Goal: Download file/media

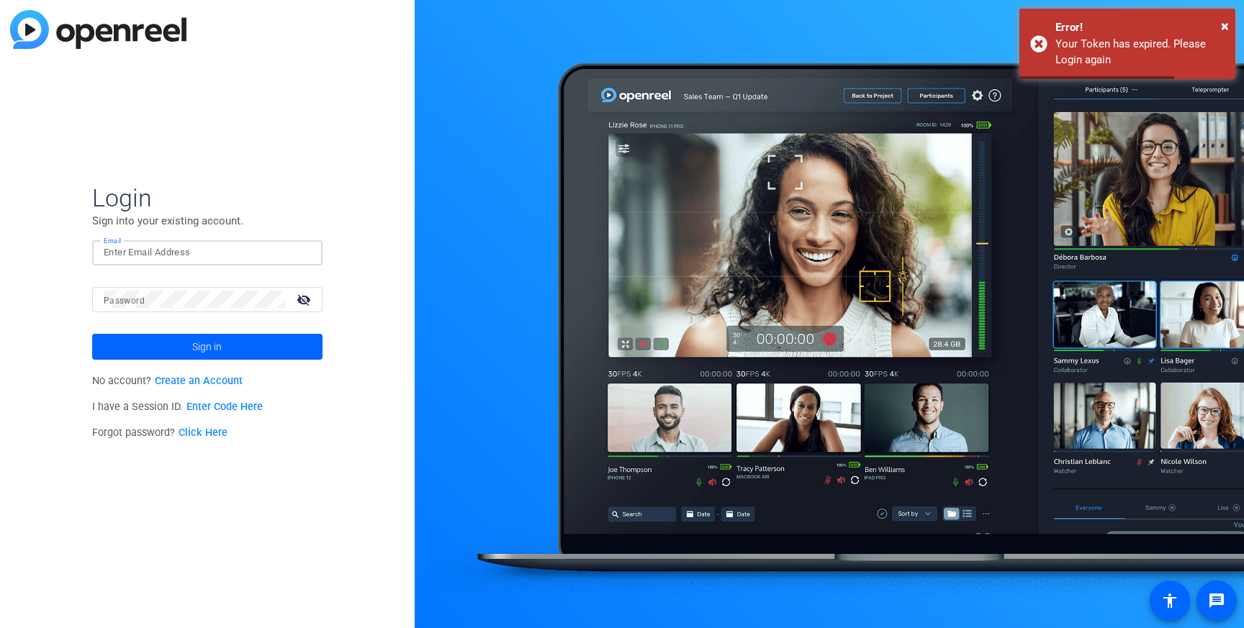
click at [170, 258] on input "Email" at bounding box center [207, 252] width 207 height 17
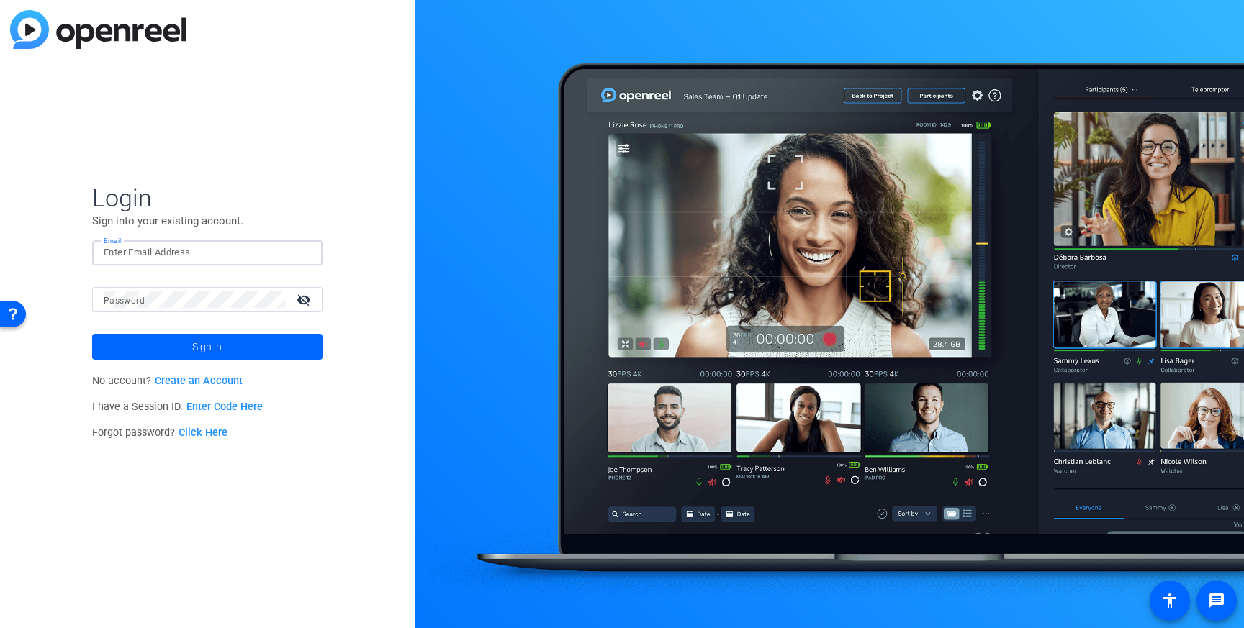
click at [311, 253] on div at bounding box center [311, 253] width 0 height 0
type input "[PERSON_NAME][EMAIL_ADDRESS][PERSON_NAME][PERSON_NAME][DOMAIN_NAME]"
click at [167, 352] on span at bounding box center [207, 347] width 230 height 35
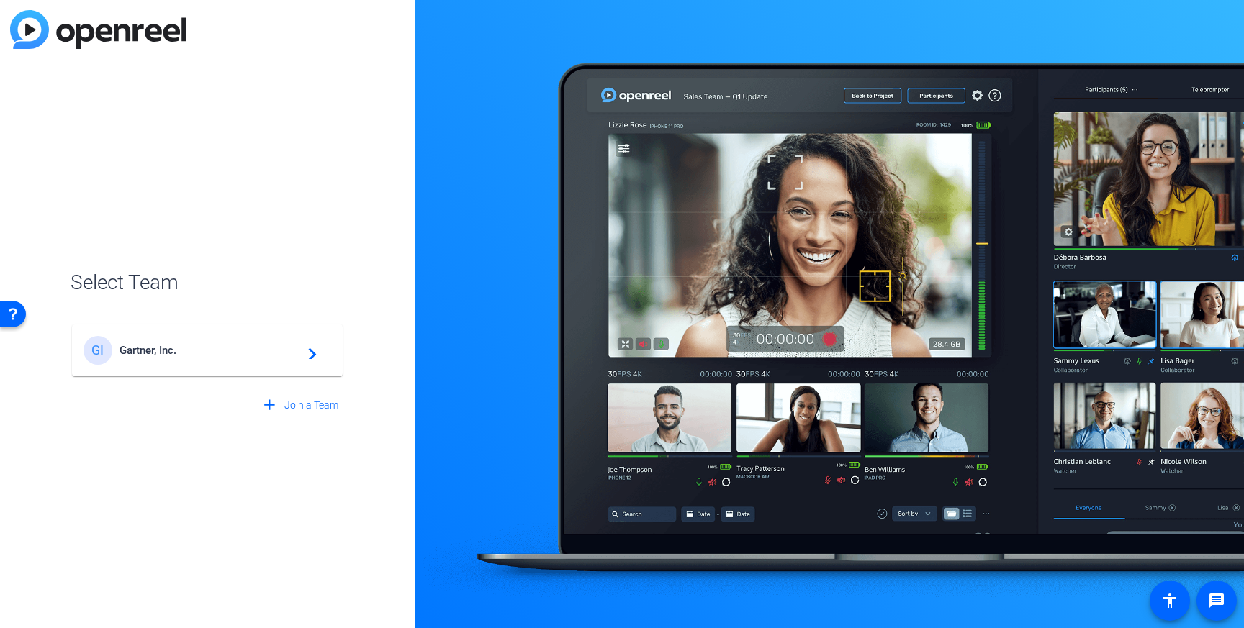
click at [261, 345] on span "Gartner, Inc." at bounding box center [209, 350] width 180 height 13
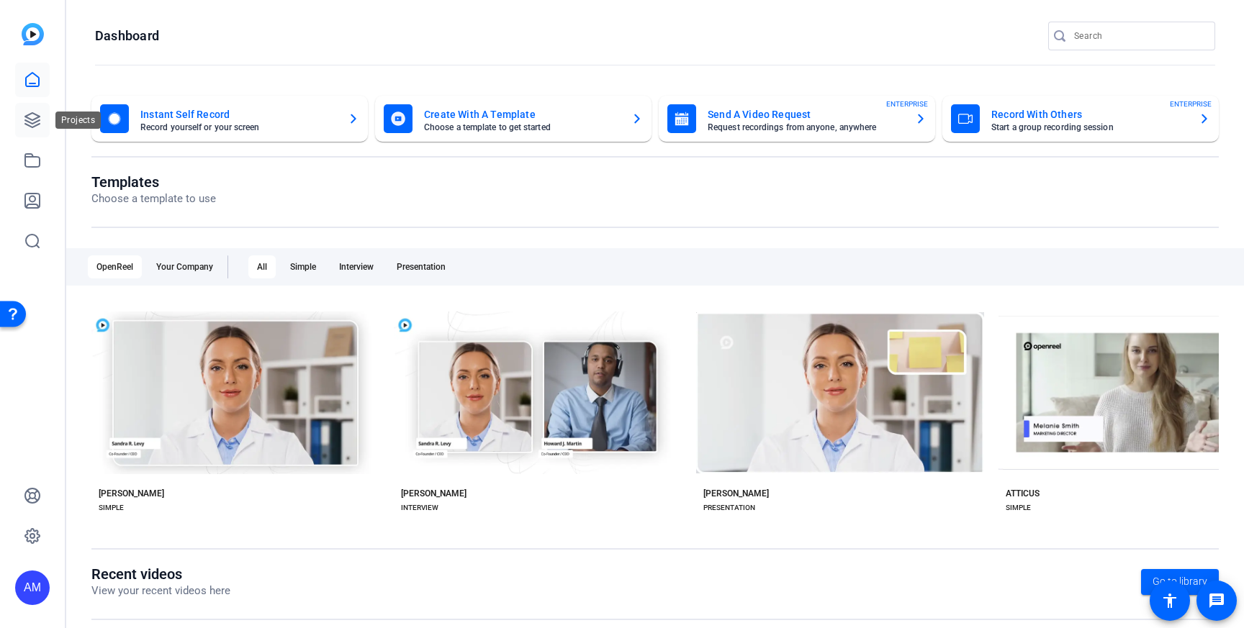
click at [26, 117] on icon at bounding box center [32, 120] width 14 height 14
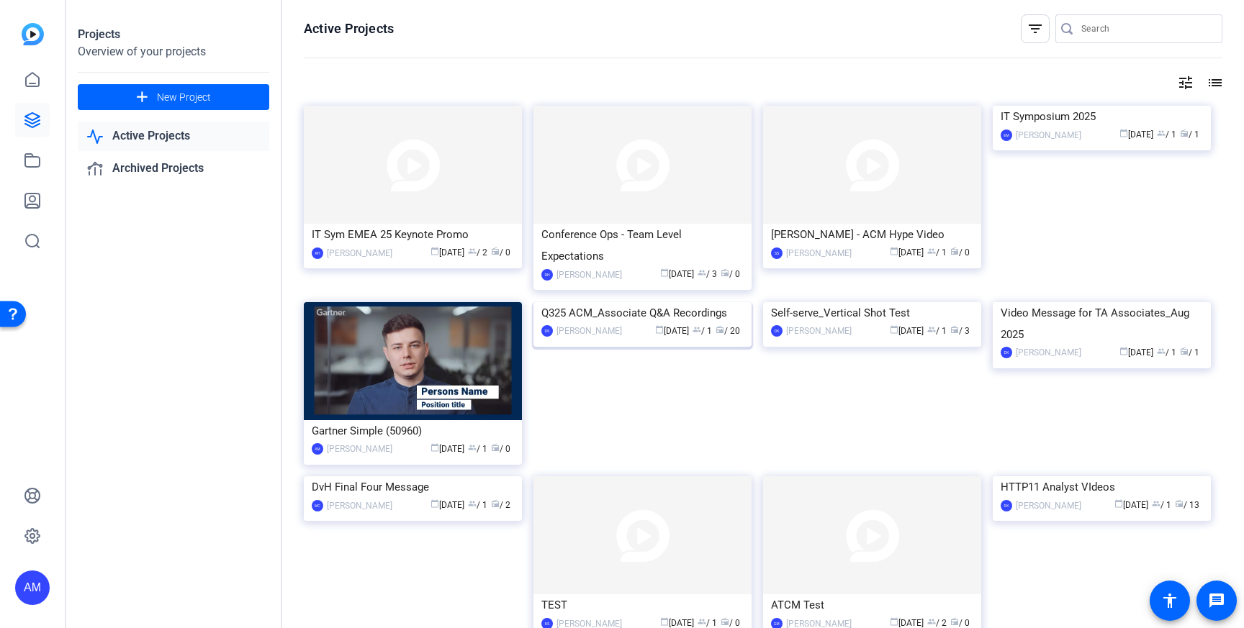
click at [653, 302] on img at bounding box center [642, 302] width 218 height 0
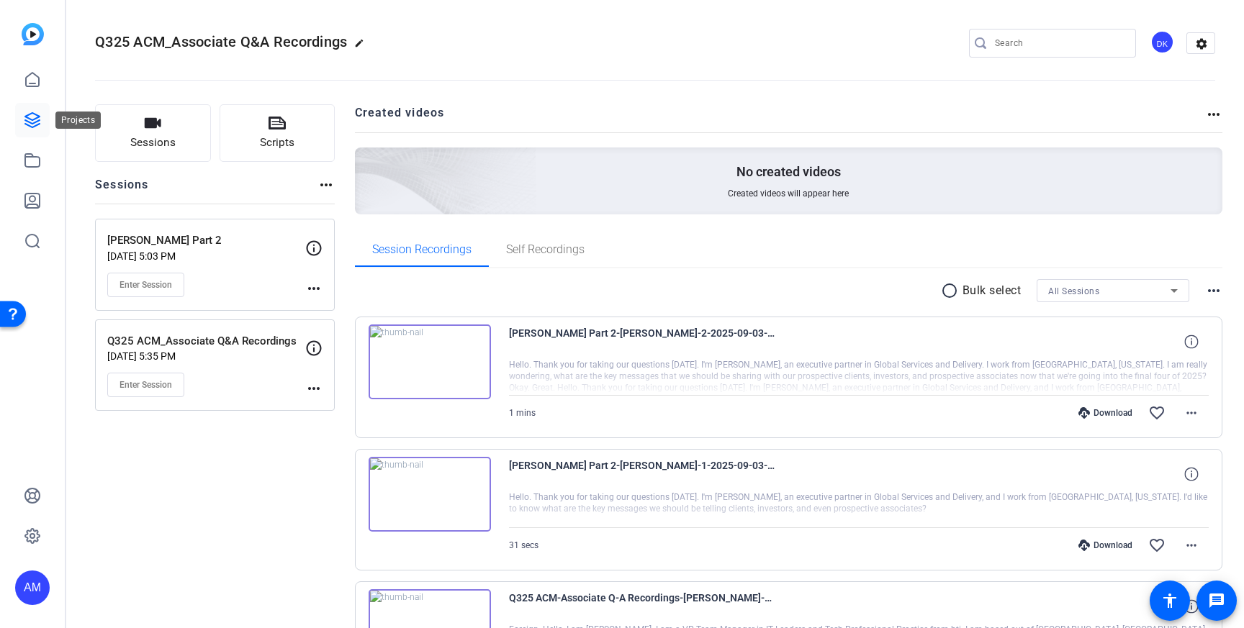
click at [22, 112] on link at bounding box center [32, 120] width 35 height 35
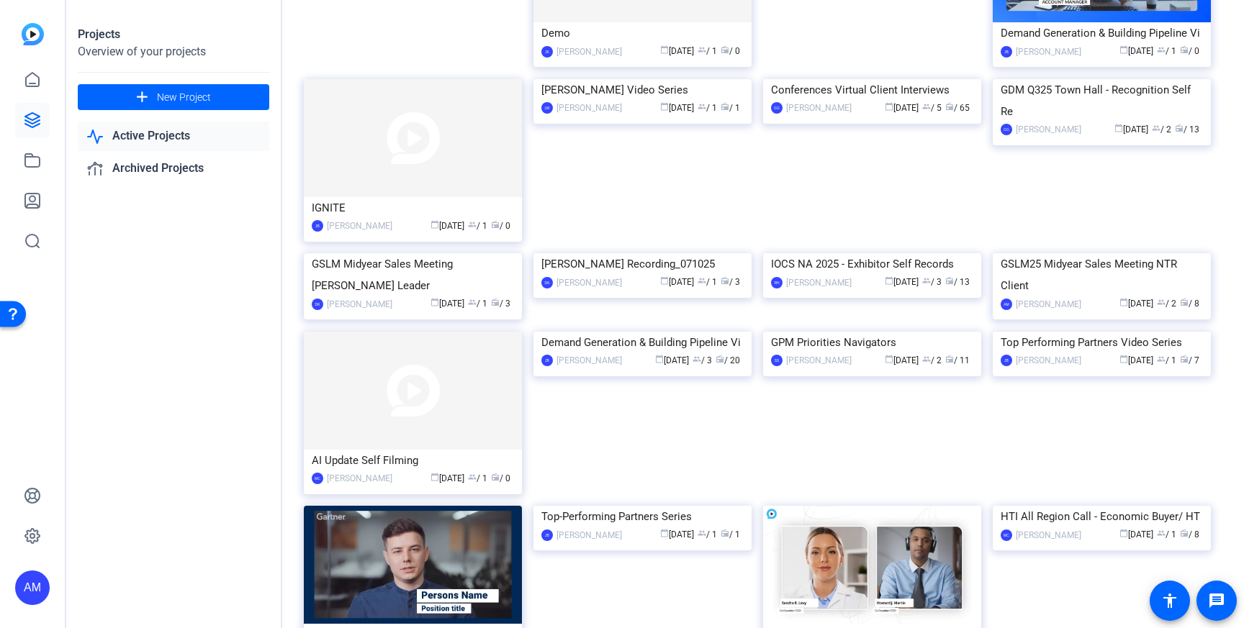
scroll to position [1537, 0]
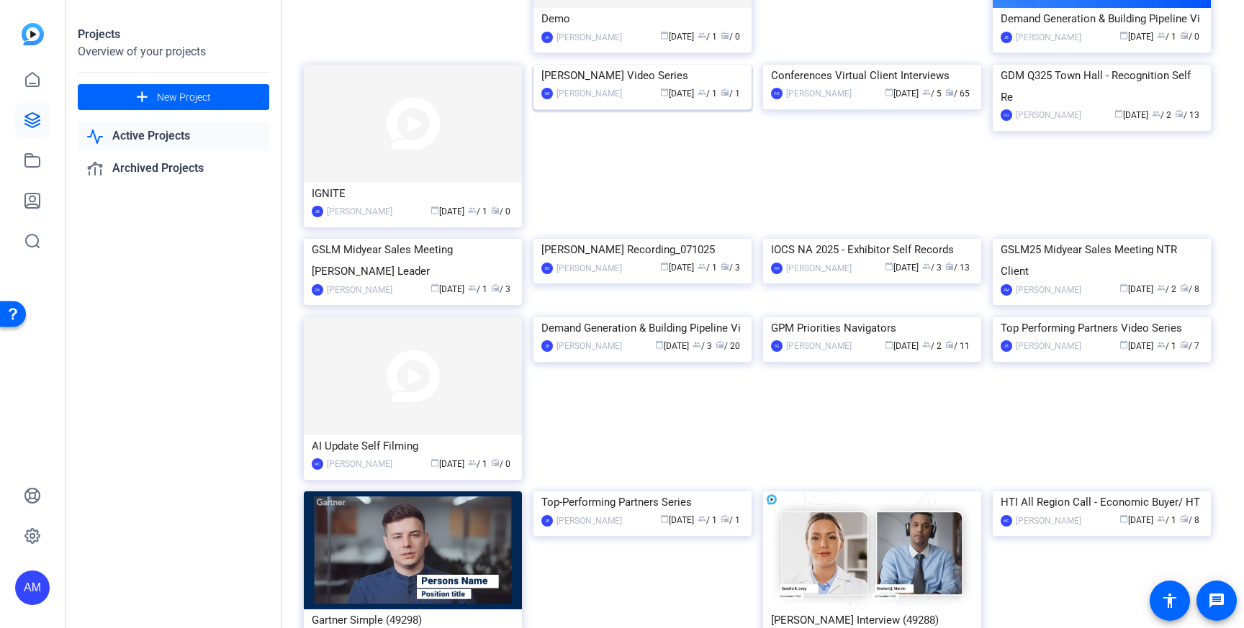
click at [619, 65] on img at bounding box center [642, 65] width 218 height 0
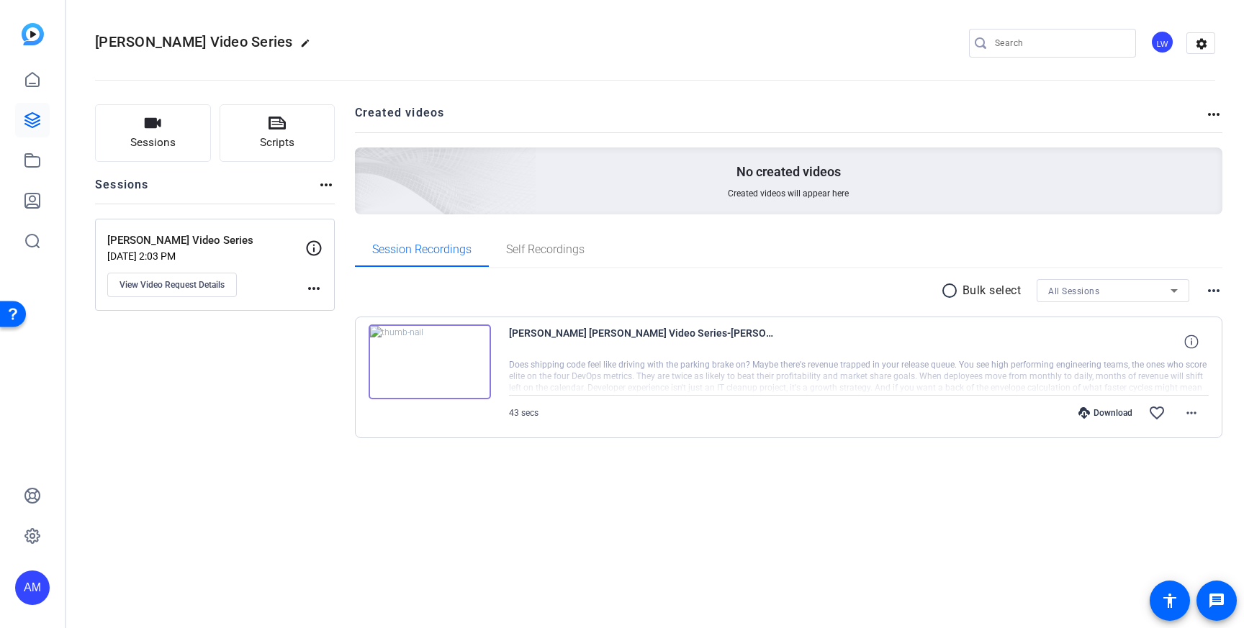
click at [430, 374] on img at bounding box center [429, 362] width 122 height 75
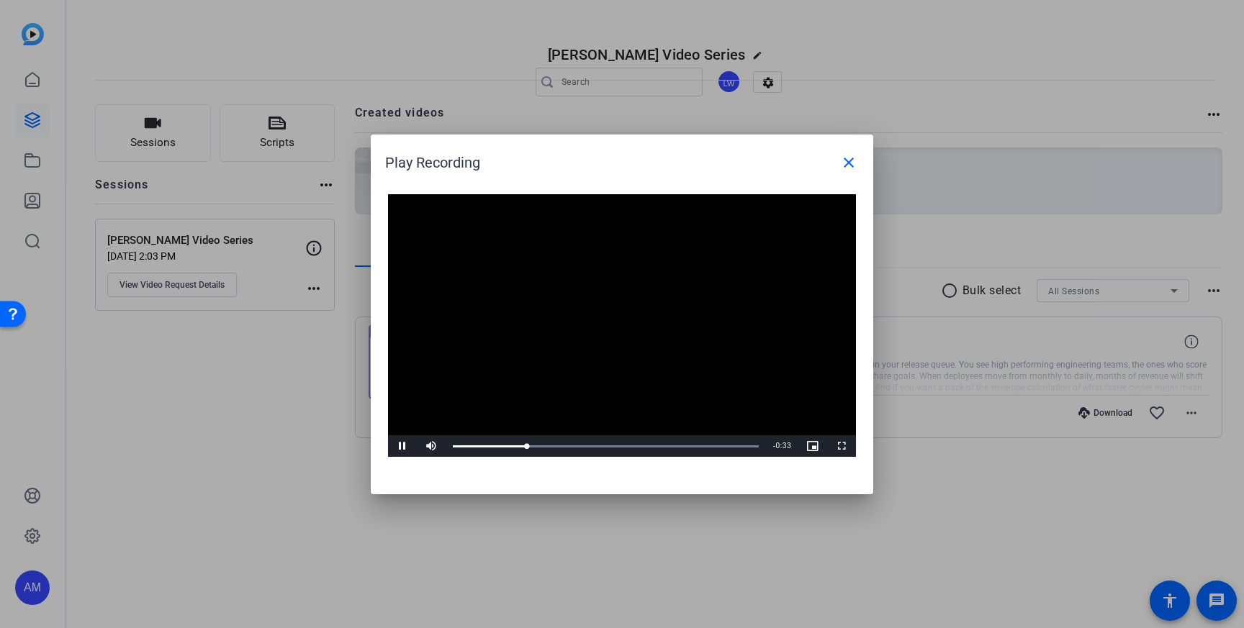
click at [267, 502] on div at bounding box center [622, 314] width 1244 height 628
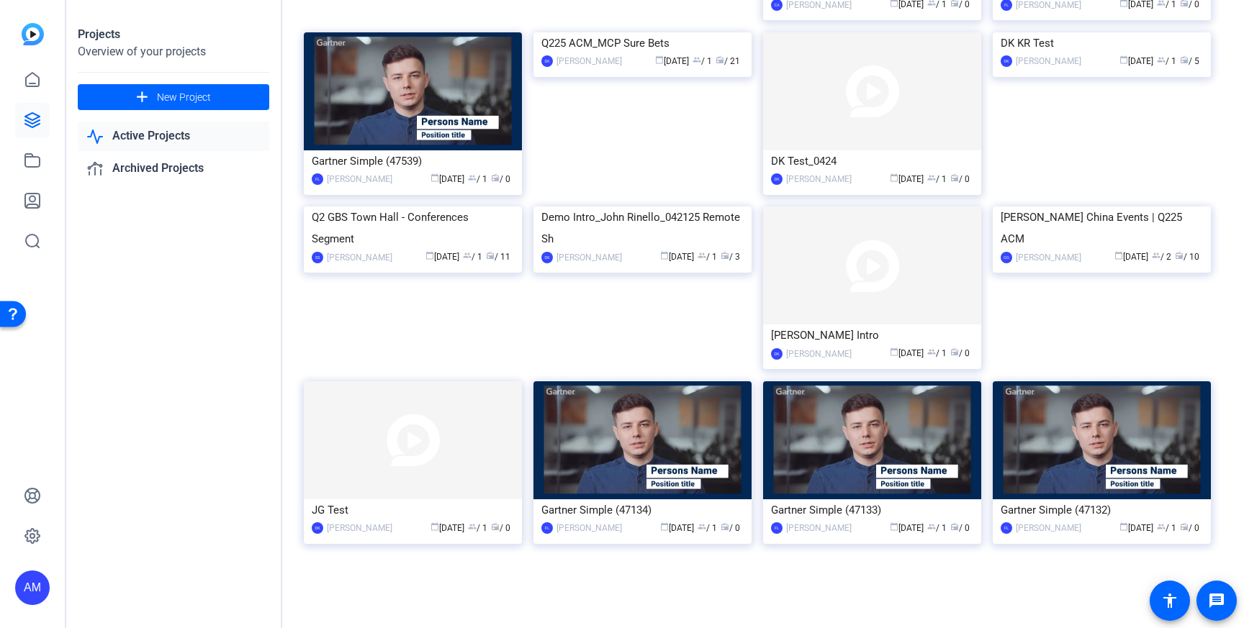
scroll to position [3357, 0]
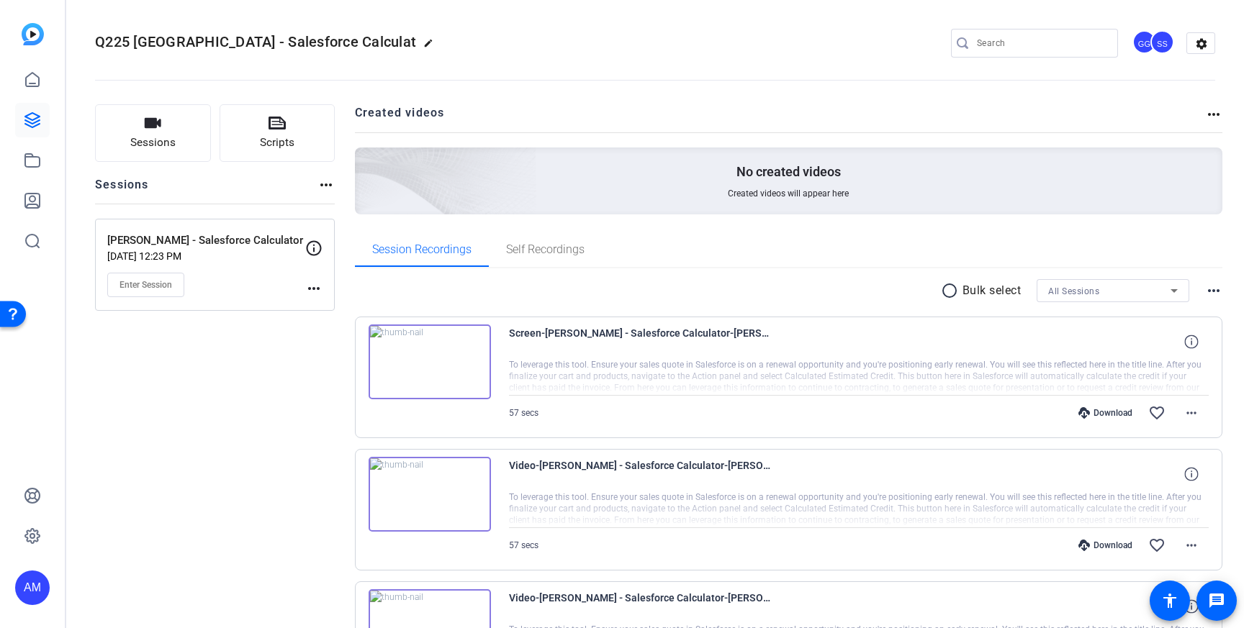
click at [464, 491] on img at bounding box center [429, 494] width 122 height 75
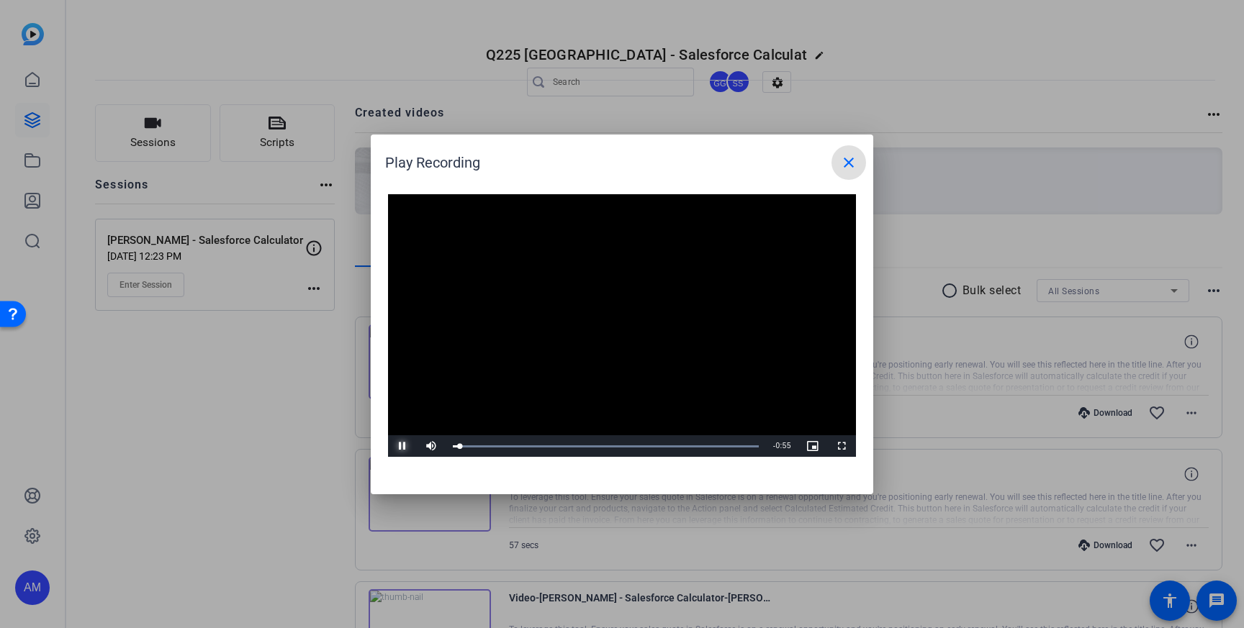
click at [399, 446] on span "Video Player" at bounding box center [402, 446] width 29 height 0
drag, startPoint x: 466, startPoint y: 444, endPoint x: 441, endPoint y: 443, distance: 25.2
click at [441, 443] on div "Play Unmute 0% Current Time 0:00 / Duration 0:56 Loaded : 100.00% 0:00 0:00 Str…" at bounding box center [622, 446] width 468 height 22
click at [276, 548] on div at bounding box center [622, 314] width 1244 height 628
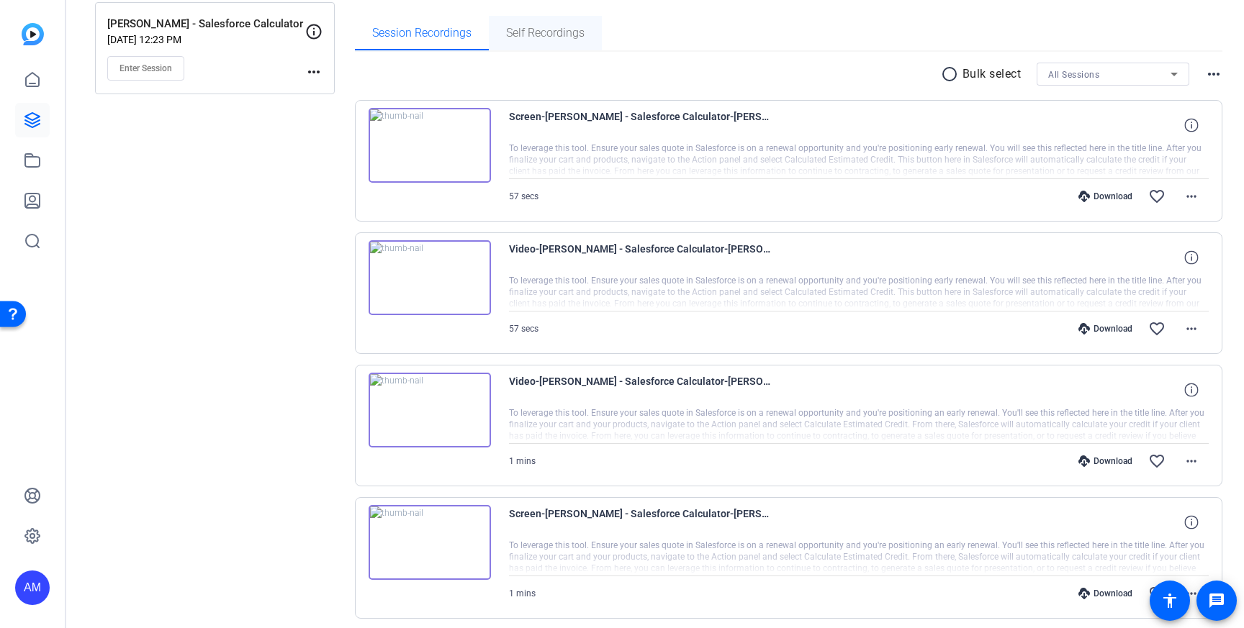
scroll to position [268, 0]
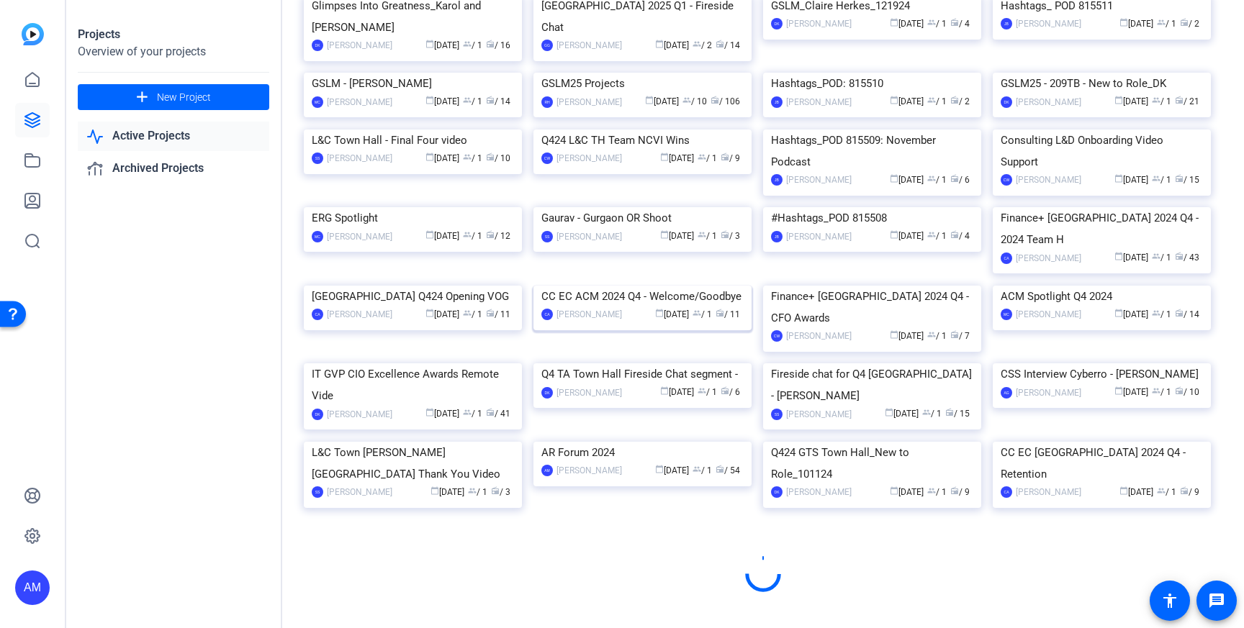
scroll to position [8133, 0]
click at [615, 286] on img at bounding box center [642, 286] width 218 height 0
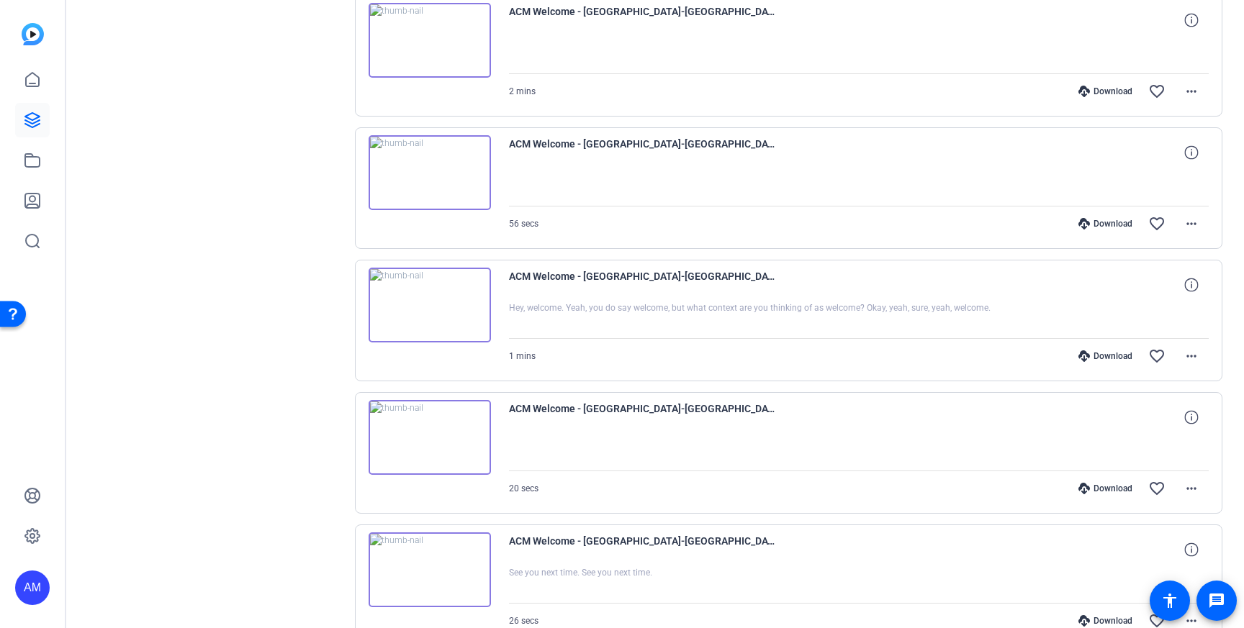
scroll to position [499, 0]
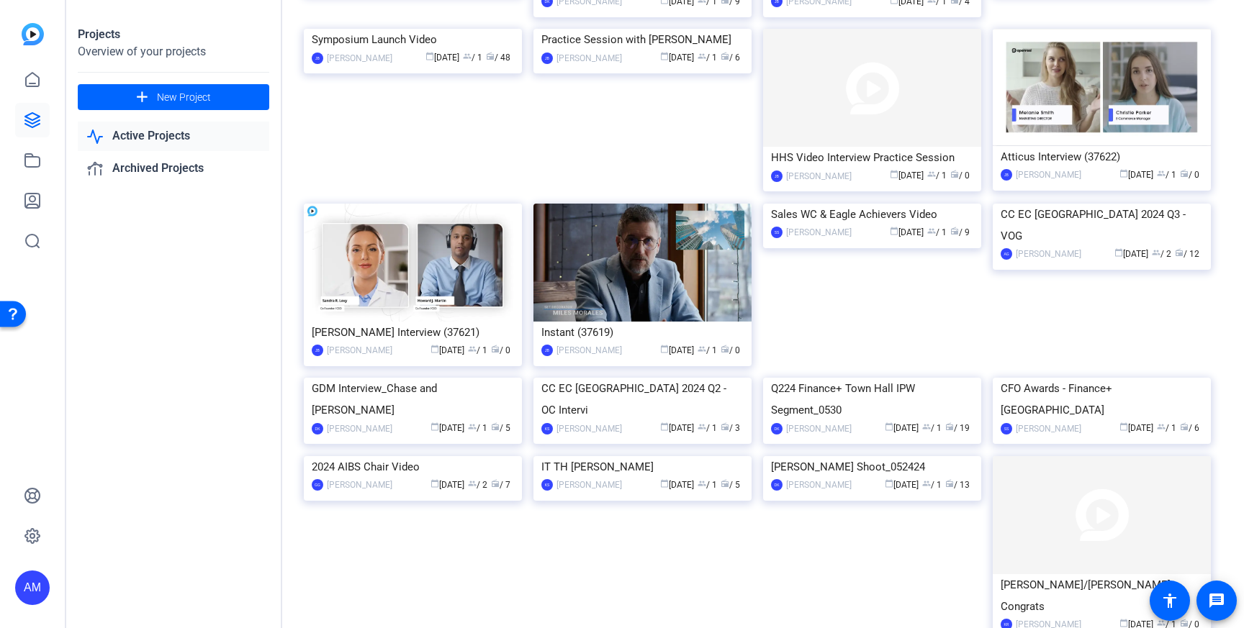
scroll to position [11467, 0]
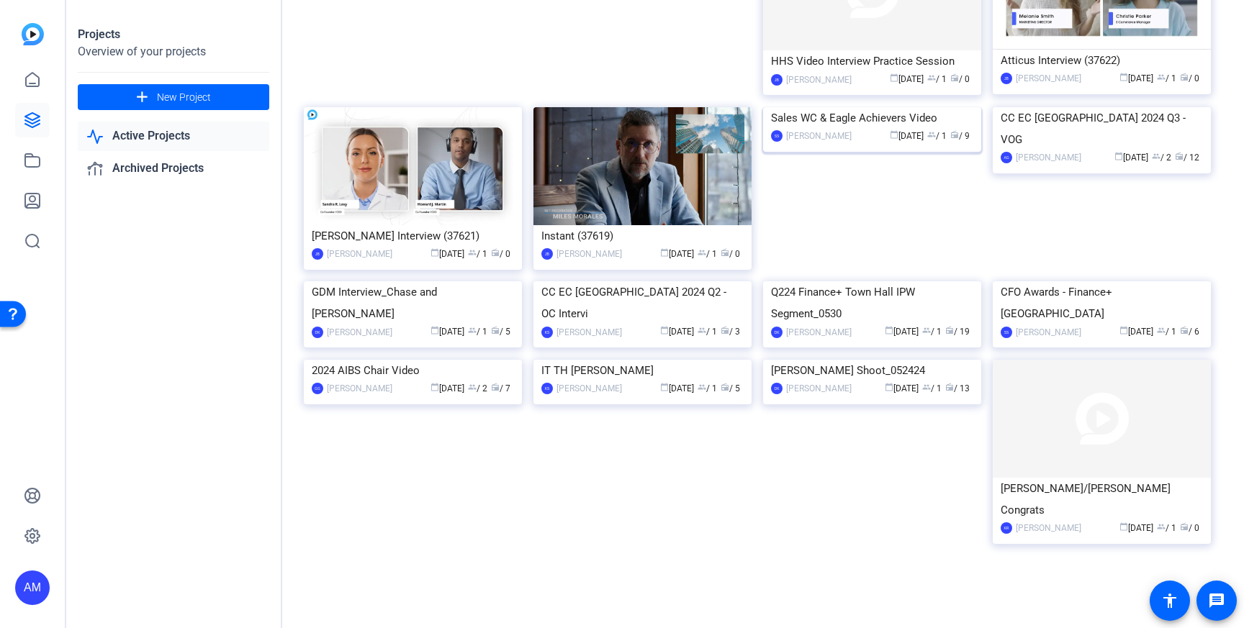
click at [839, 107] on img at bounding box center [872, 107] width 218 height 0
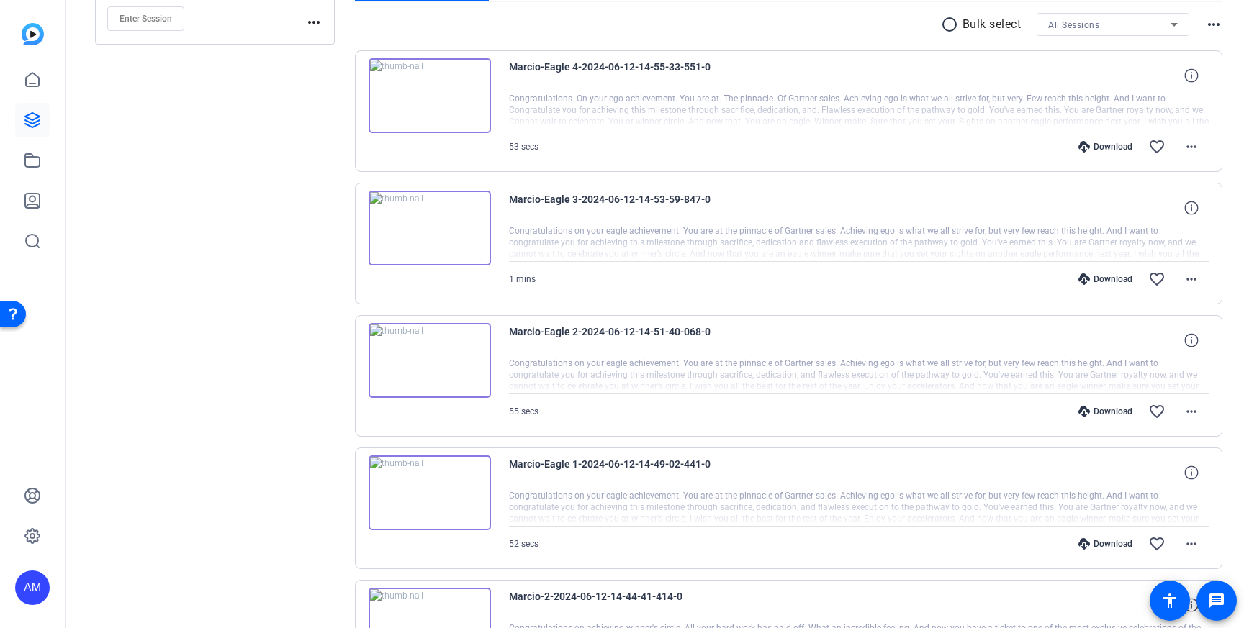
scroll to position [279, 0]
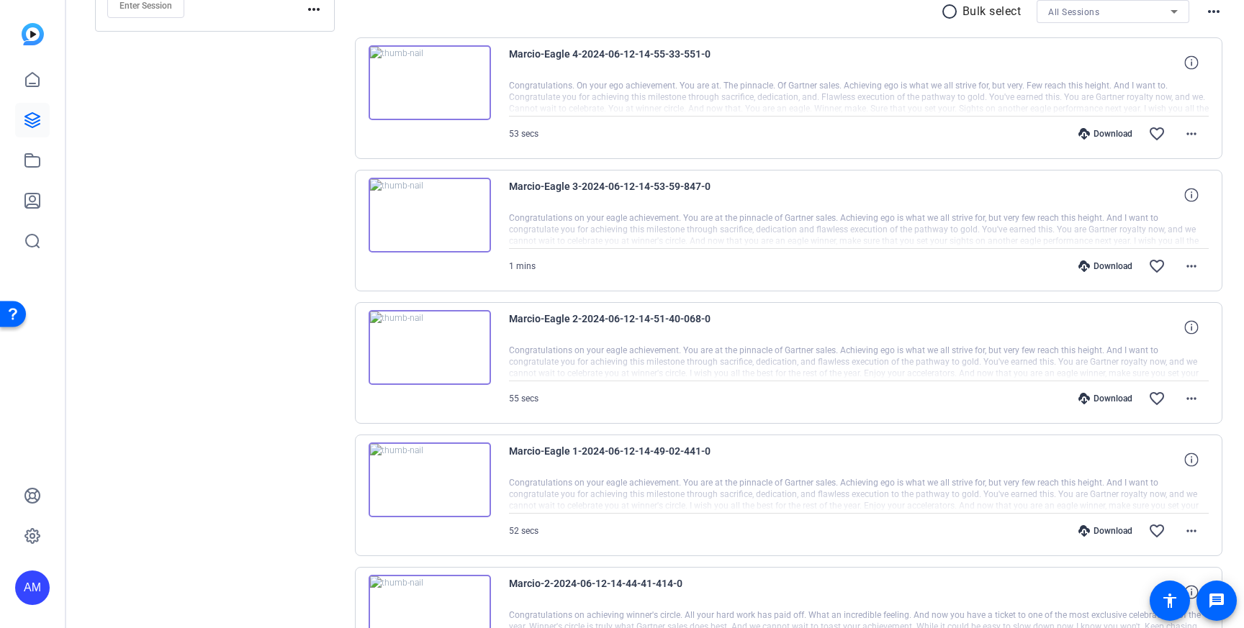
click at [448, 74] on img at bounding box center [429, 82] width 122 height 75
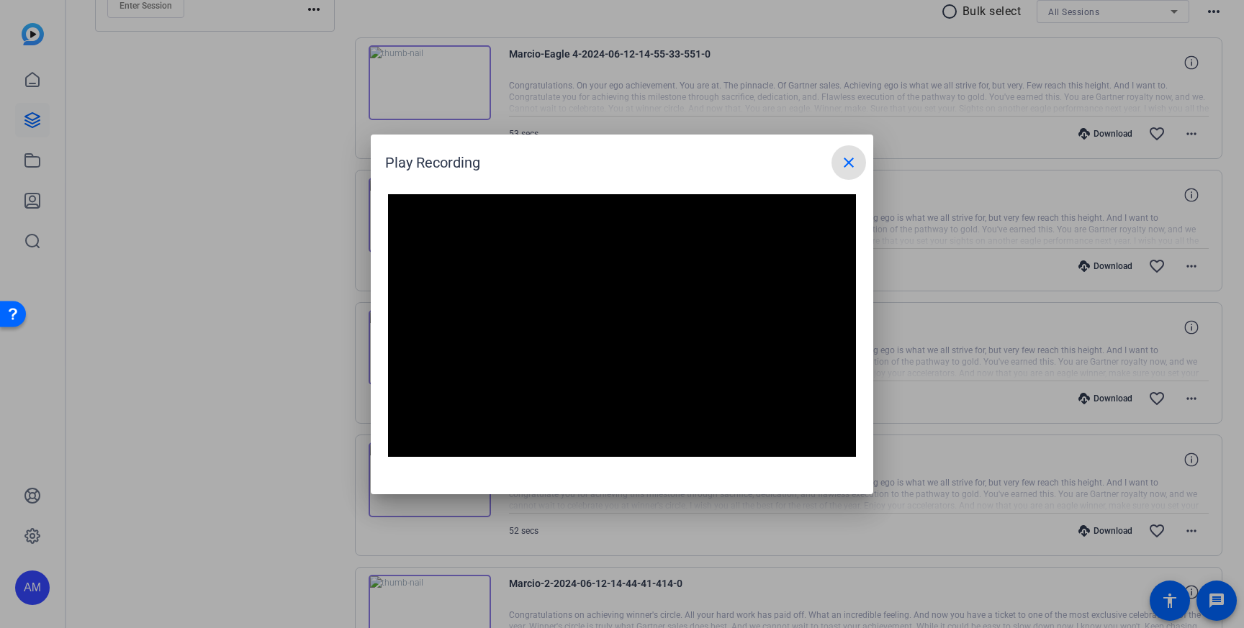
click at [523, 96] on div at bounding box center [622, 314] width 1244 height 628
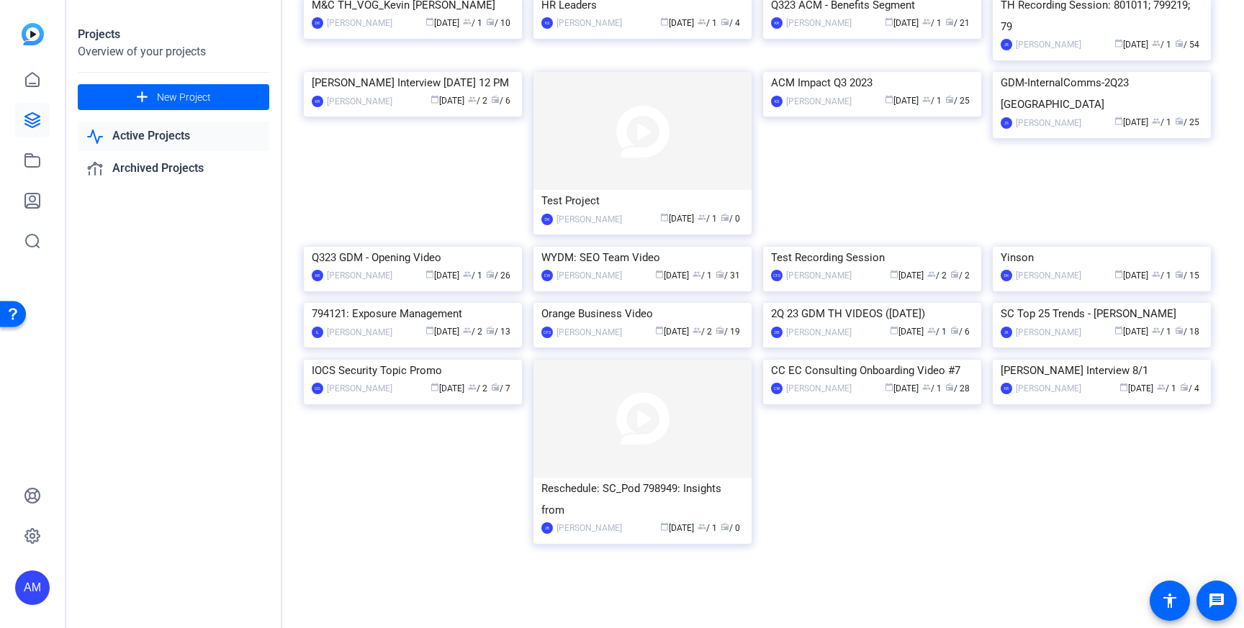
scroll to position [17093, 0]
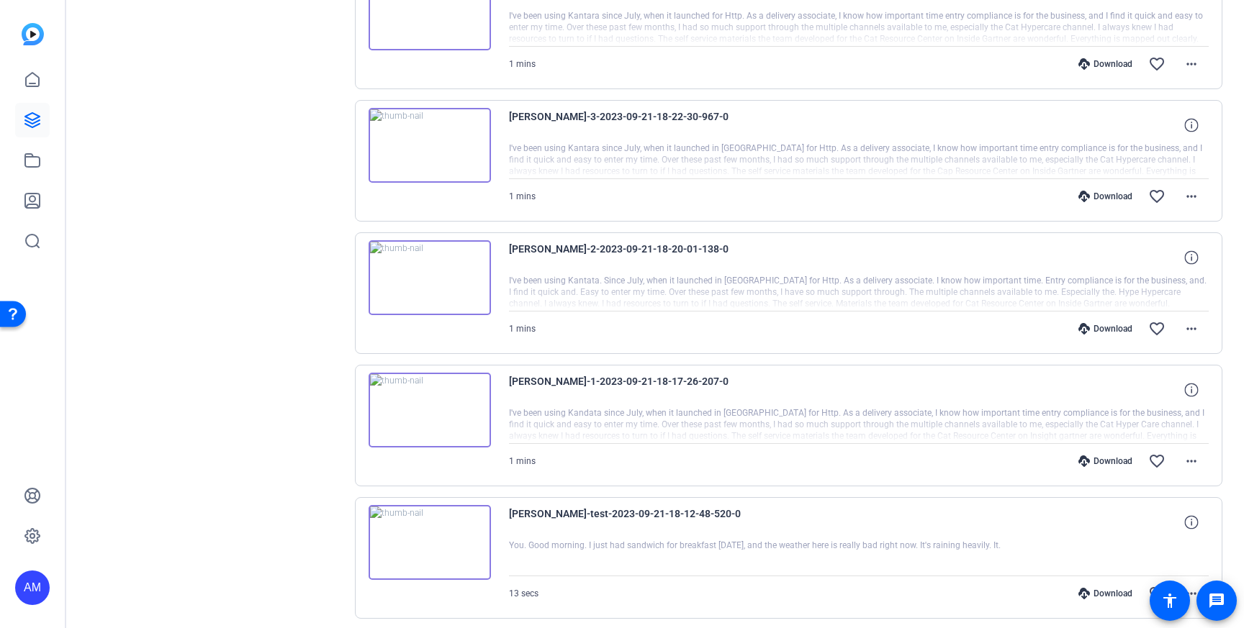
scroll to position [1092, 0]
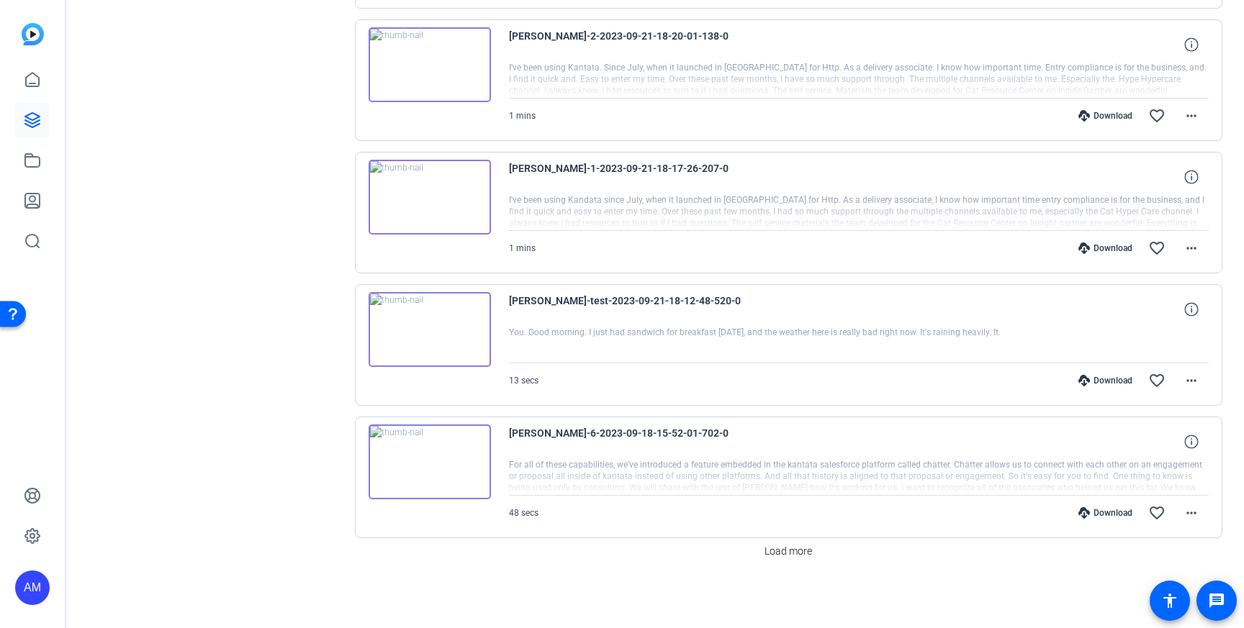
click at [461, 456] on img at bounding box center [429, 462] width 122 height 75
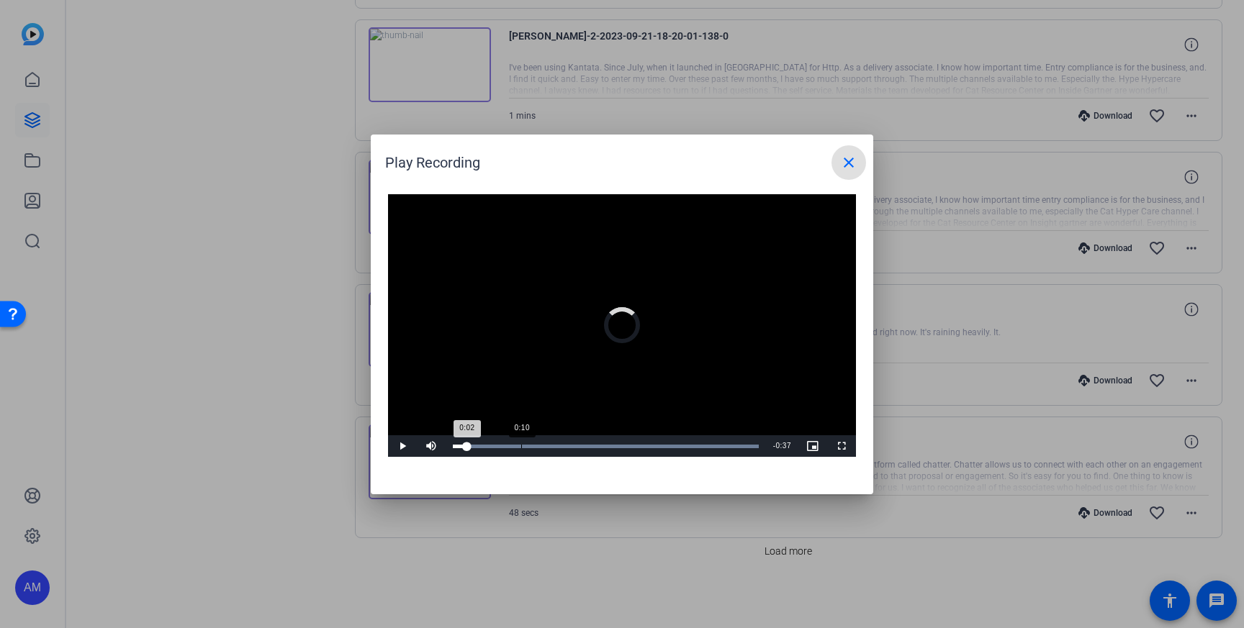
click at [521, 451] on div "Loaded : 100.00% 0:10 0:02" at bounding box center [605, 446] width 320 height 22
click at [401, 446] on span "Video Player" at bounding box center [402, 446] width 29 height 0
drag, startPoint x: 717, startPoint y: 451, endPoint x: 741, endPoint y: 451, distance: 24.5
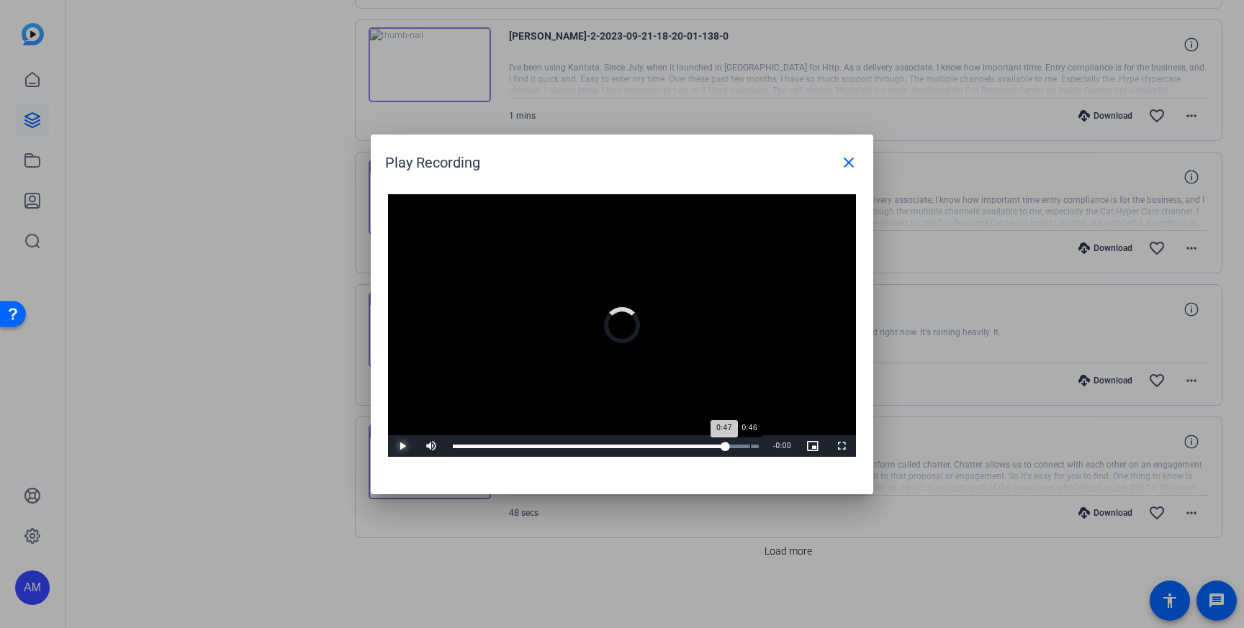
click at [741, 451] on div "Loaded : 100.00% 0:46 0:47" at bounding box center [605, 446] width 320 height 22
click at [668, 570] on div at bounding box center [622, 314] width 1244 height 628
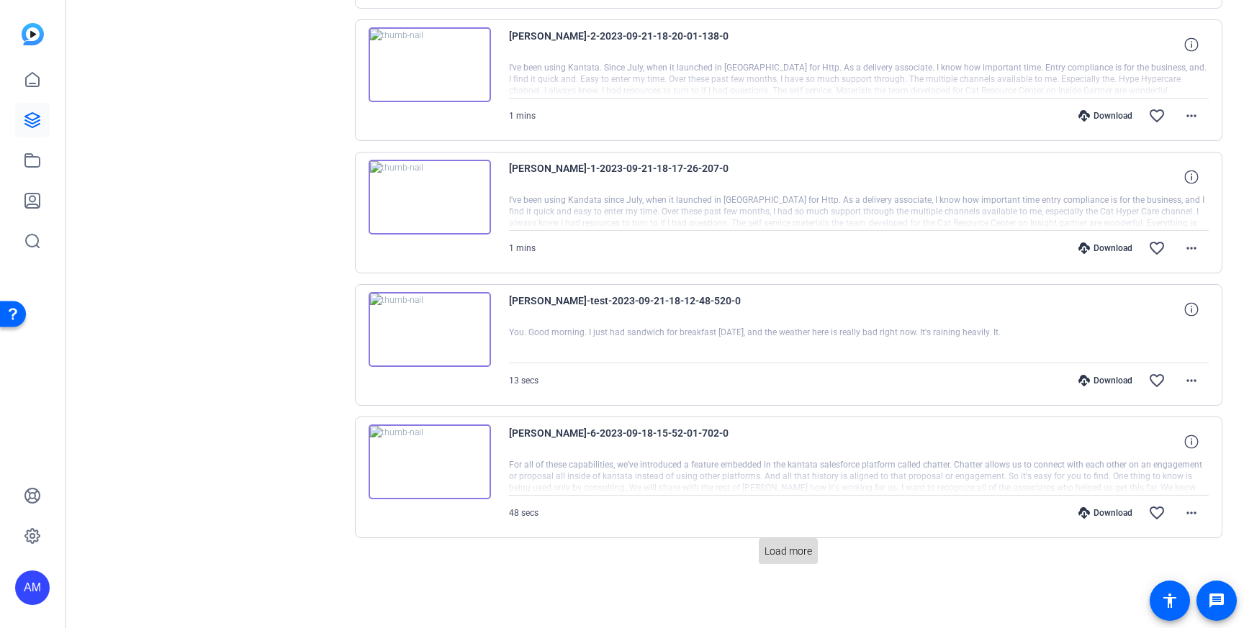
click at [772, 556] on span "Load more" at bounding box center [788, 551] width 48 height 15
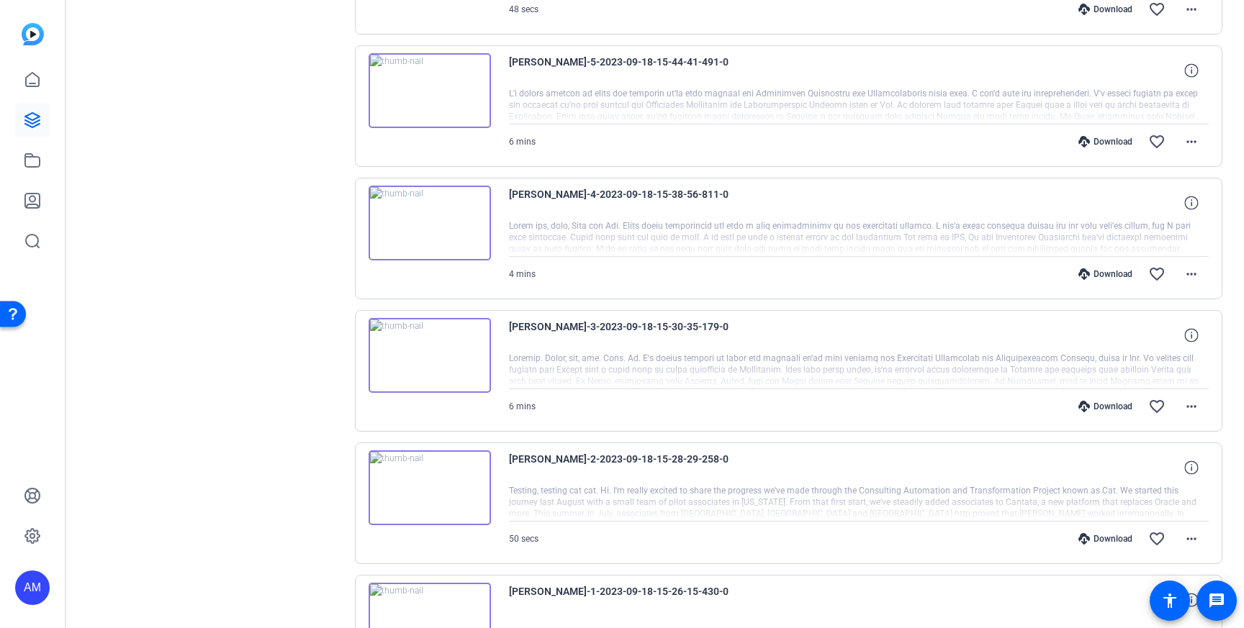
scroll to position [1860, 0]
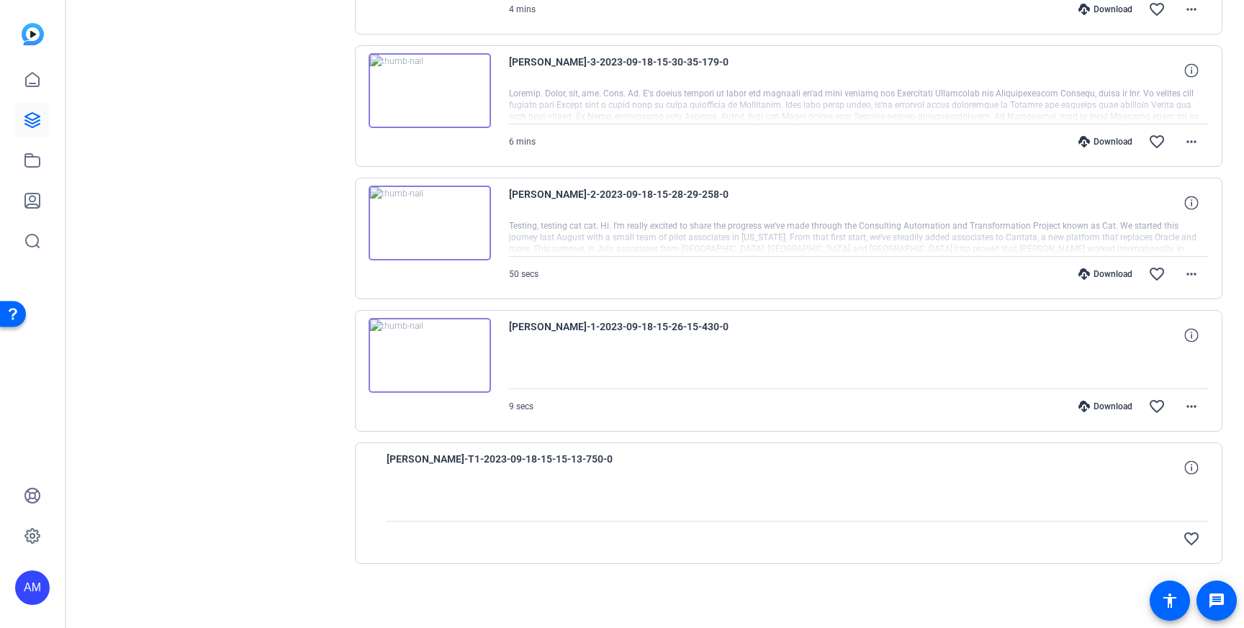
click at [1112, 271] on div "Download" at bounding box center [1105, 274] width 68 height 12
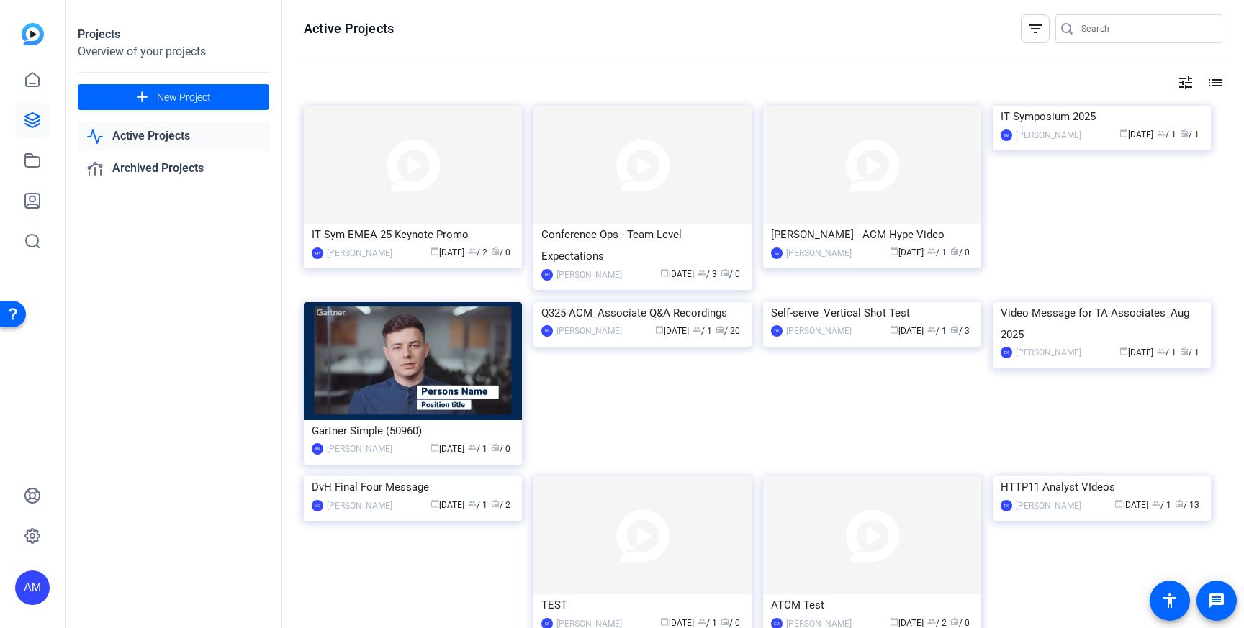
click at [1111, 38] on div at bounding box center [1146, 28] width 130 height 29
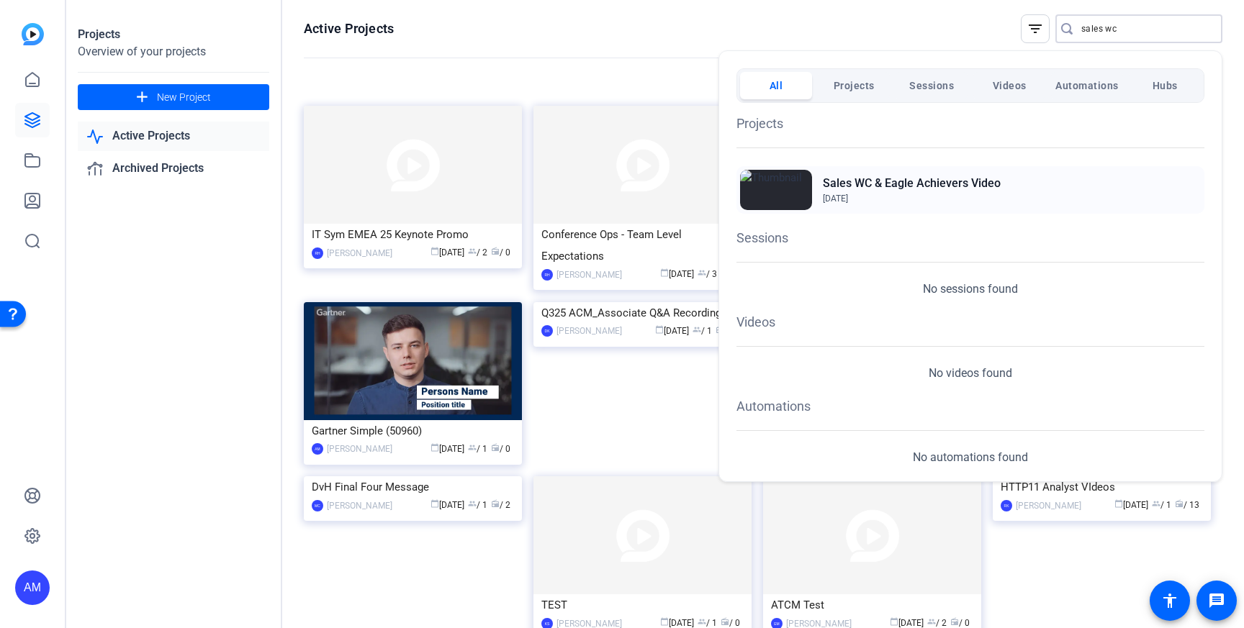
type input "sales wc"
click at [890, 186] on h2 "Sales WC & Eagle Achievers Video" at bounding box center [912, 183] width 178 height 17
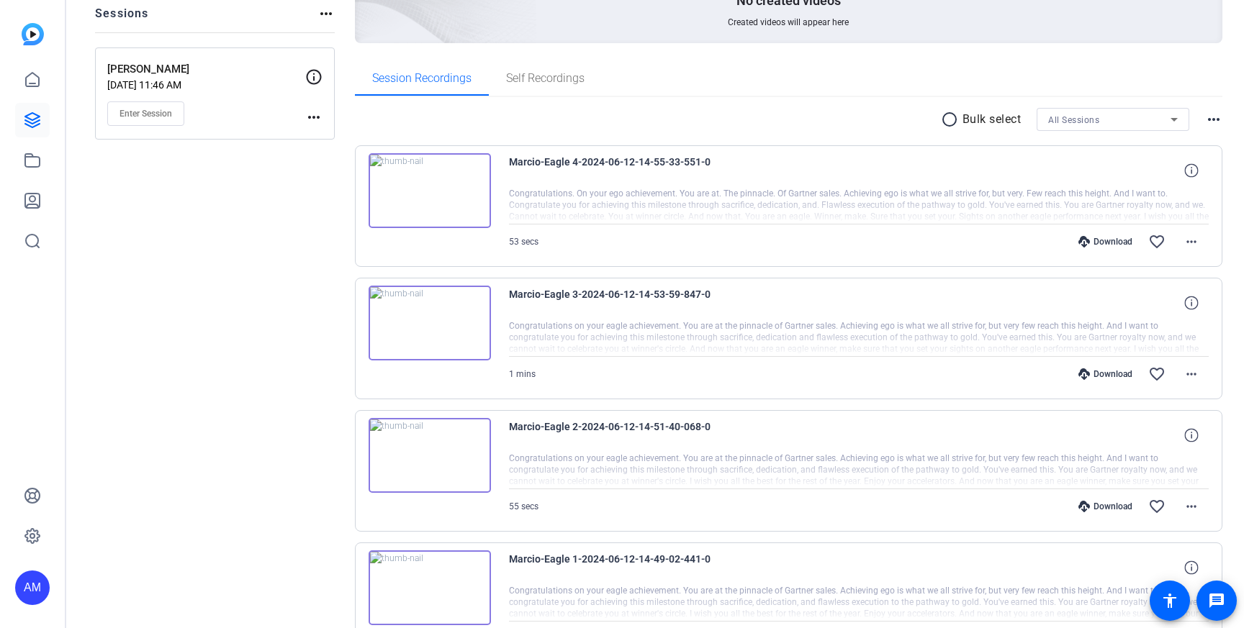
scroll to position [204, 0]
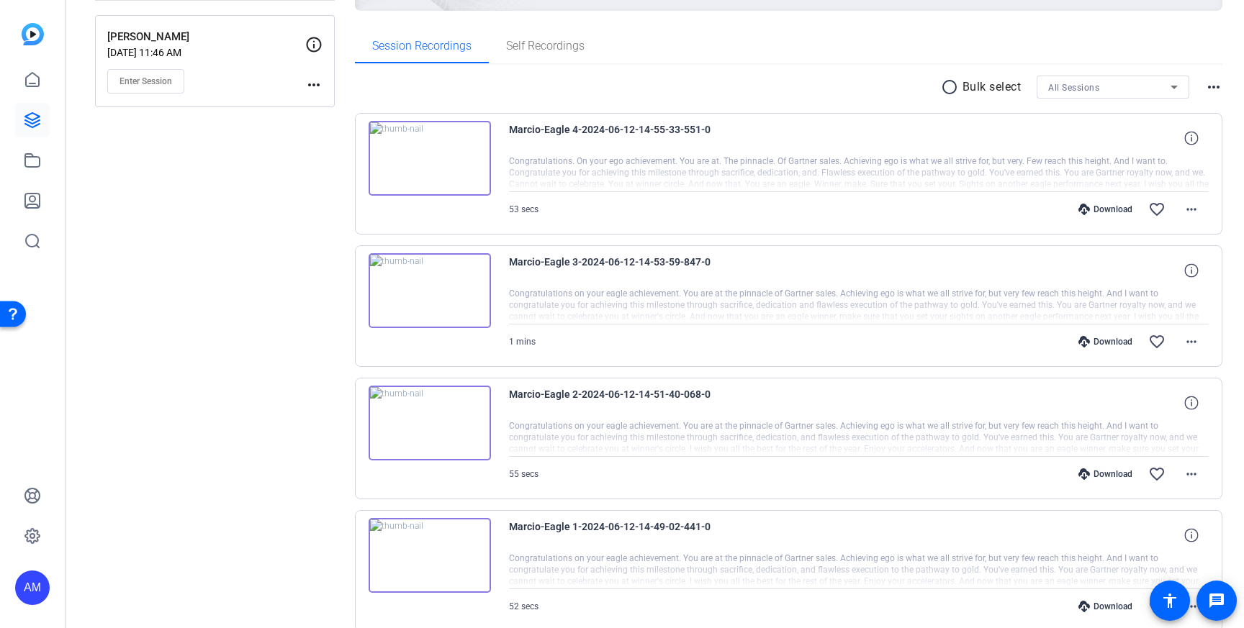
click at [1116, 210] on div "Download" at bounding box center [1105, 210] width 68 height 12
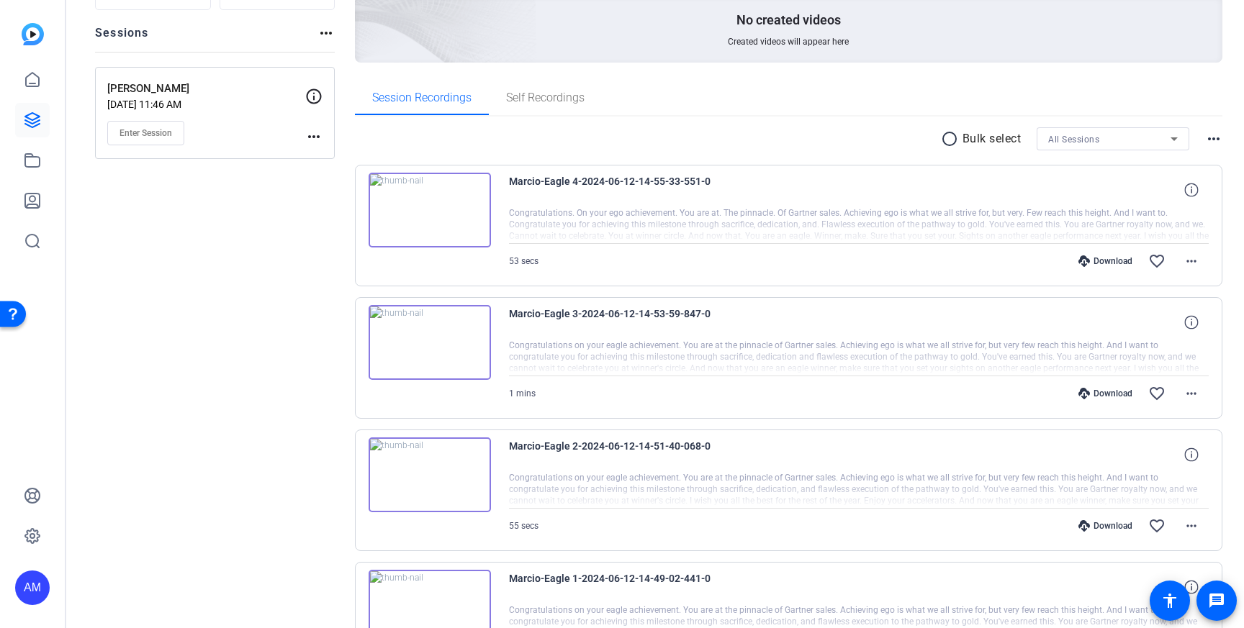
scroll to position [0, 0]
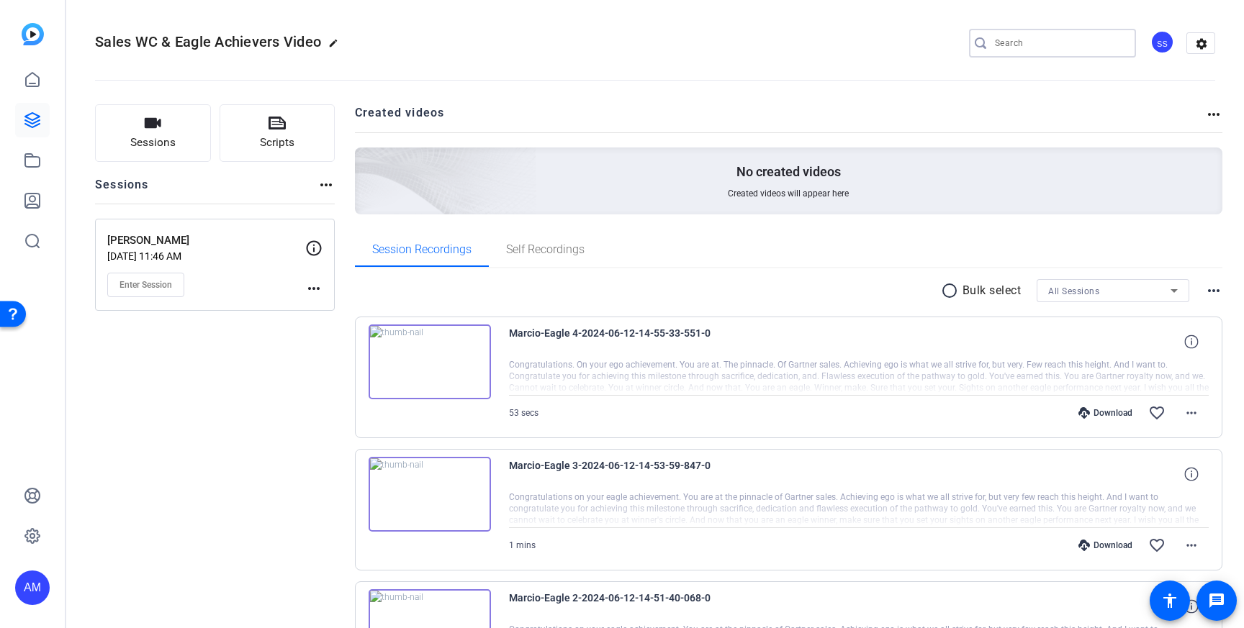
click at [1031, 43] on input "Search" at bounding box center [1060, 43] width 130 height 17
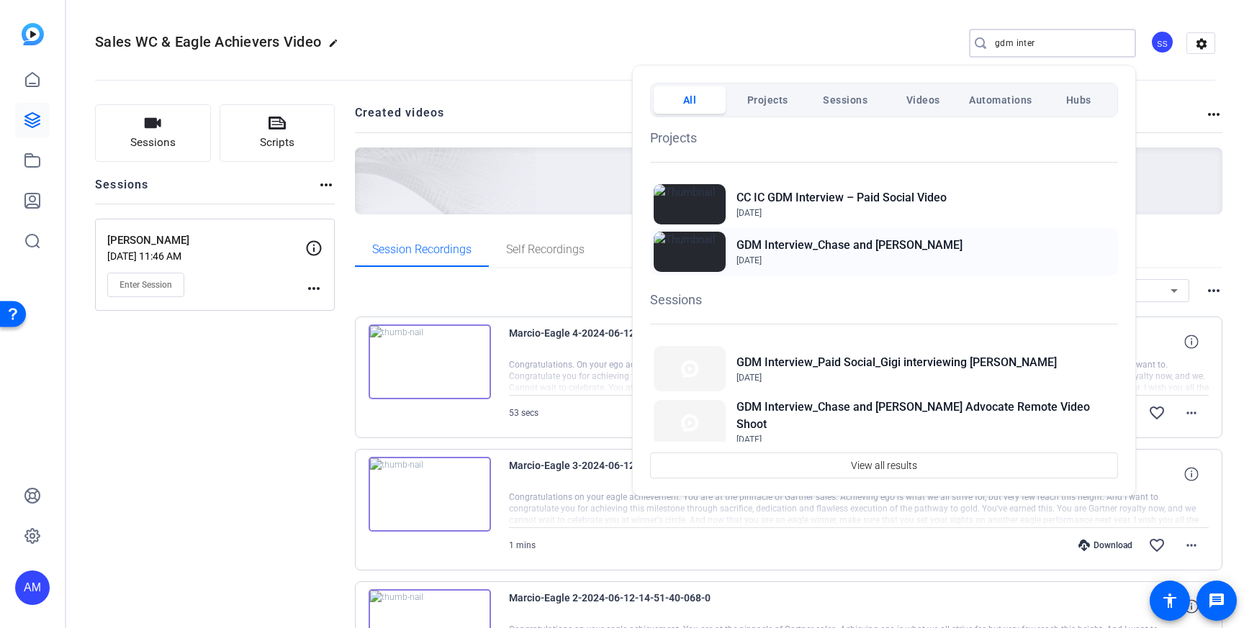
type input "gdm inter"
click at [827, 246] on h2 "GDM Interview_Chase and [PERSON_NAME]" at bounding box center [849, 245] width 226 height 17
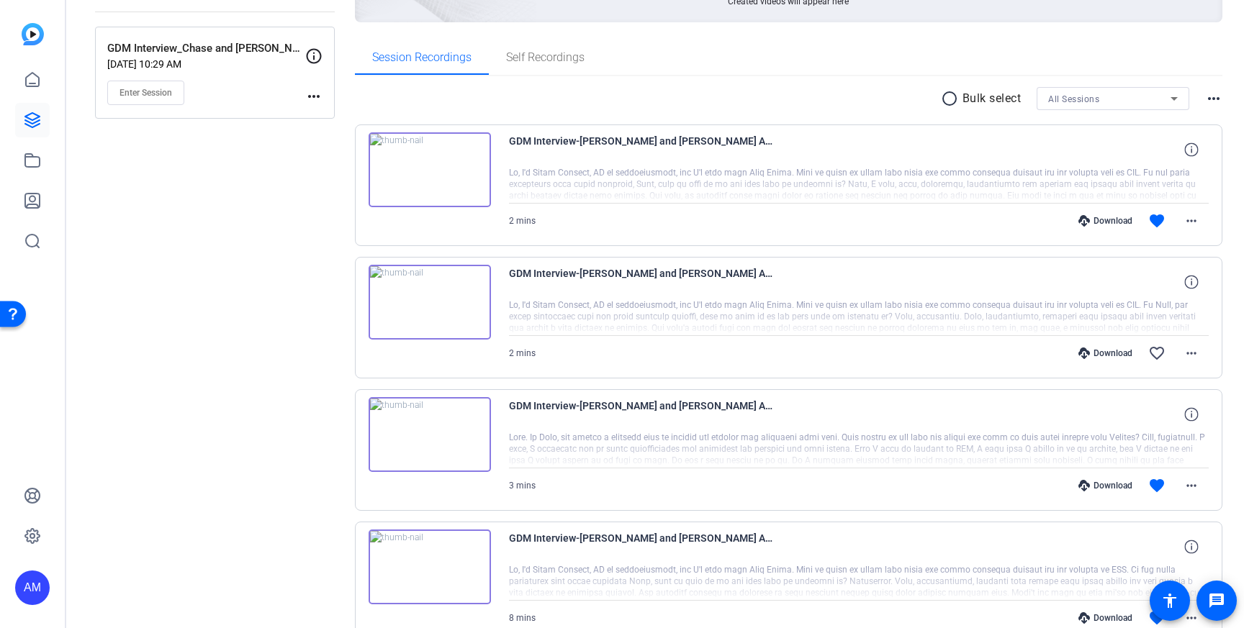
scroll to position [178, 0]
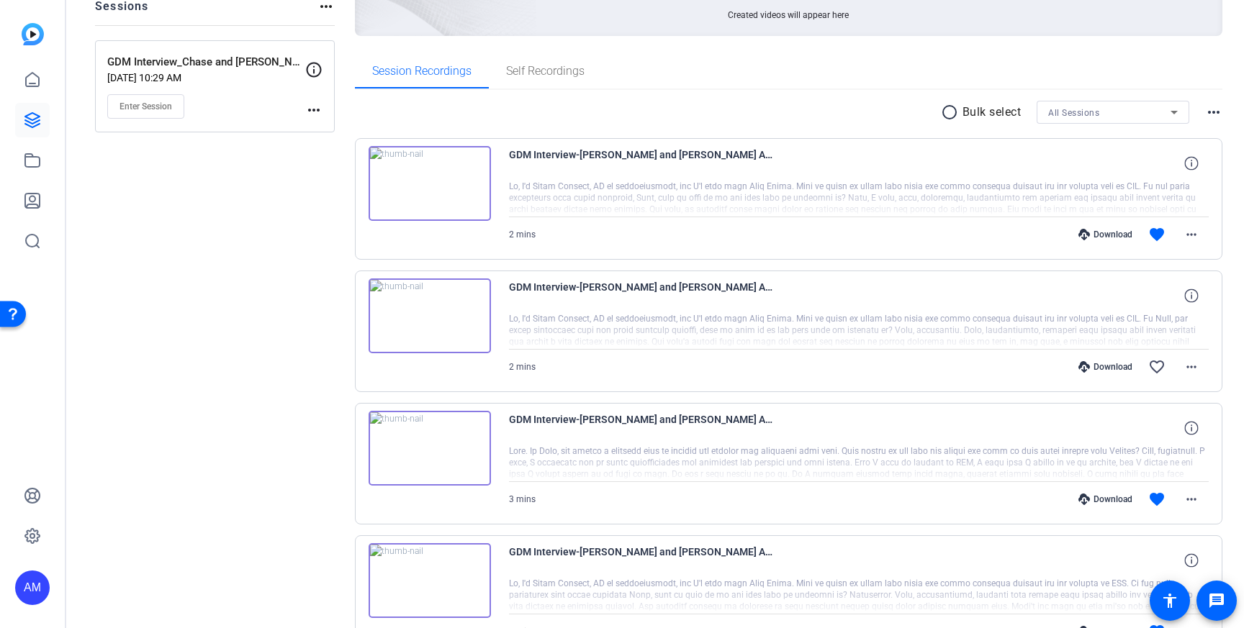
click at [1095, 232] on div "Download" at bounding box center [1105, 235] width 68 height 12
click at [1064, 112] on span "All Sessions" at bounding box center [1073, 113] width 51 height 10
click at [1057, 67] on div at bounding box center [622, 314] width 1244 height 628
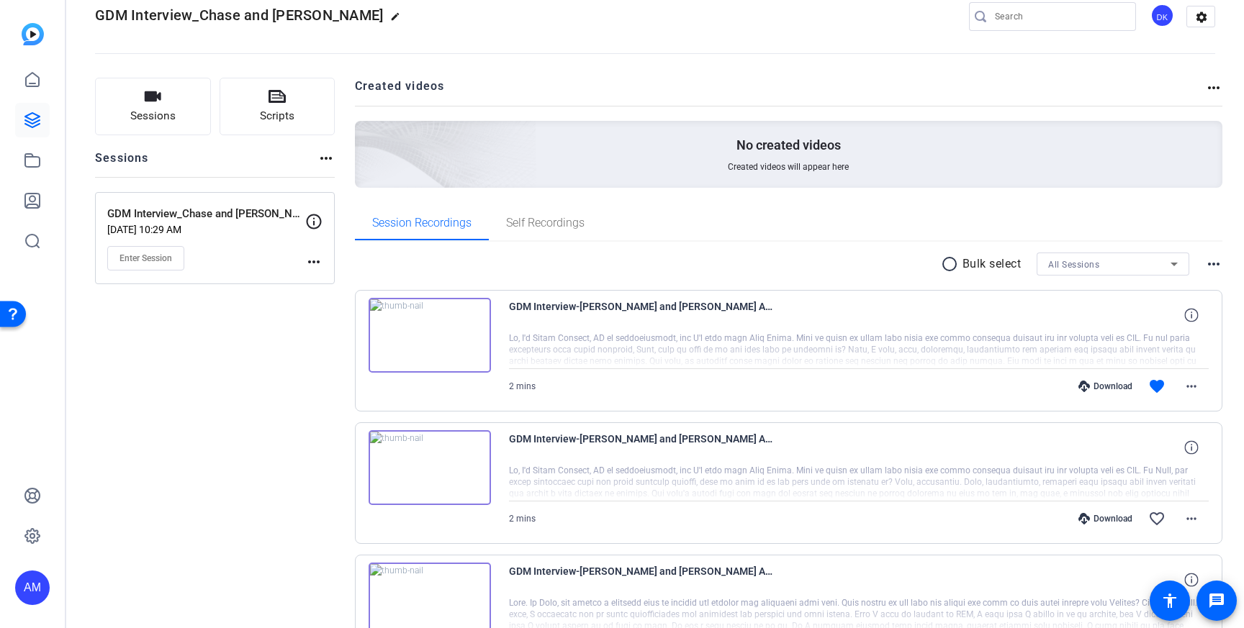
scroll to position [0, 0]
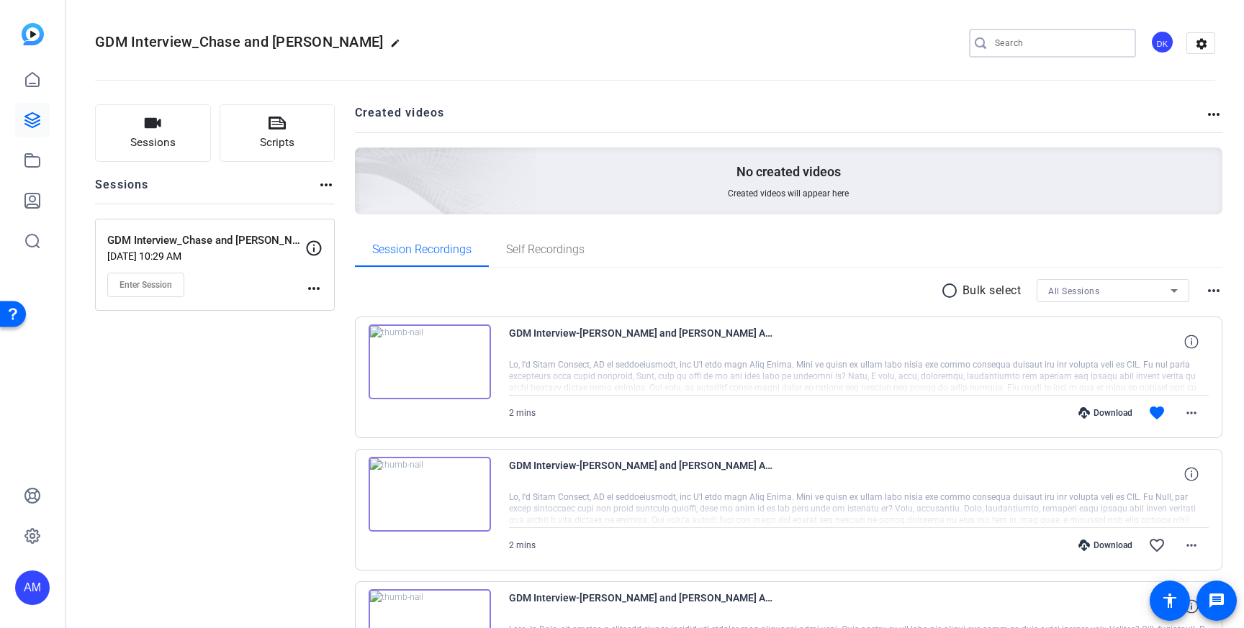
click at [1046, 39] on input "Search" at bounding box center [1060, 43] width 130 height 17
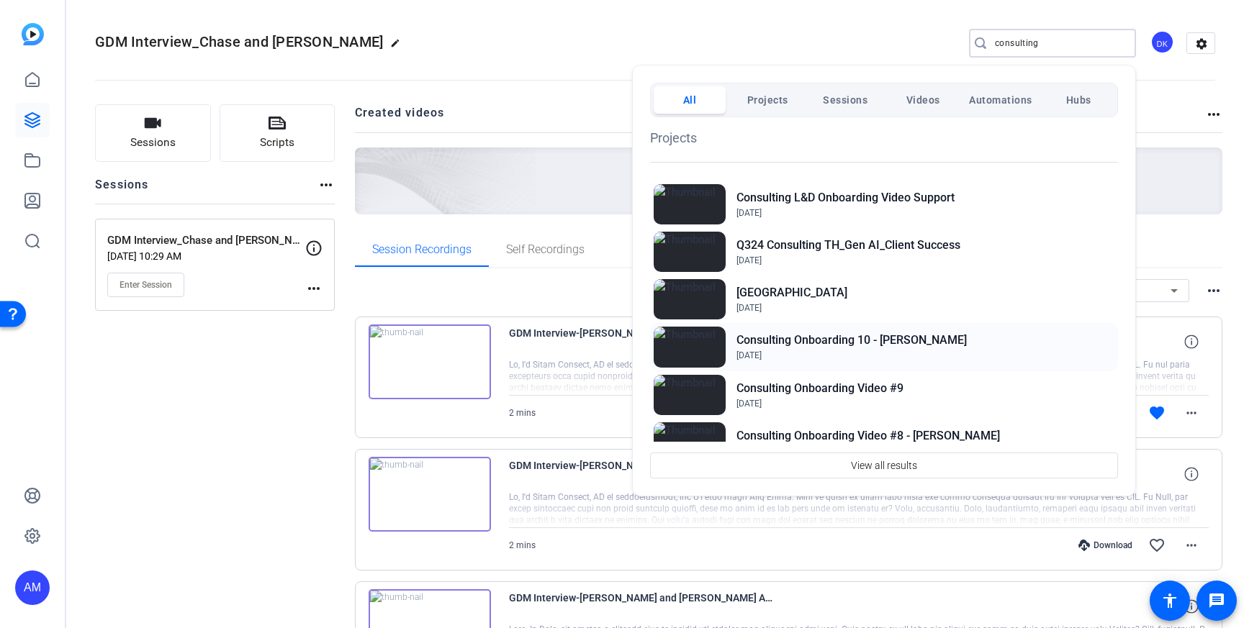
type input "consulting"
click at [810, 344] on h2 "Consulting Onboarding 10 - Karen Lockhar" at bounding box center [851, 340] width 230 height 17
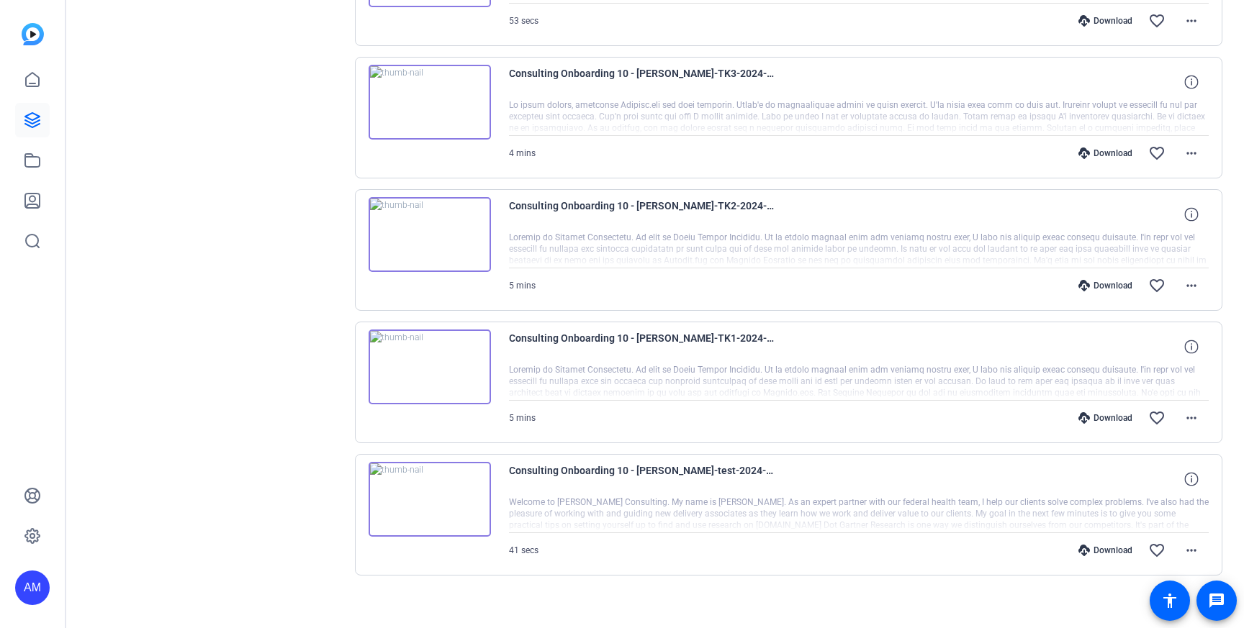
scroll to position [404, 0]
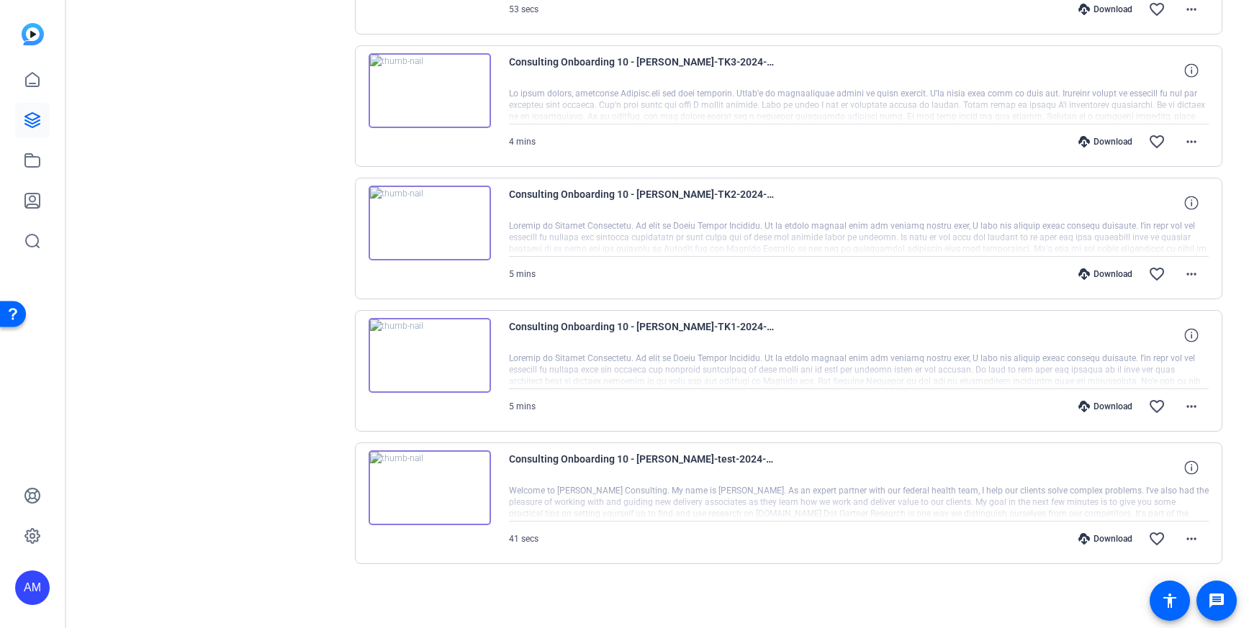
click at [1086, 142] on icon at bounding box center [1084, 142] width 12 height 12
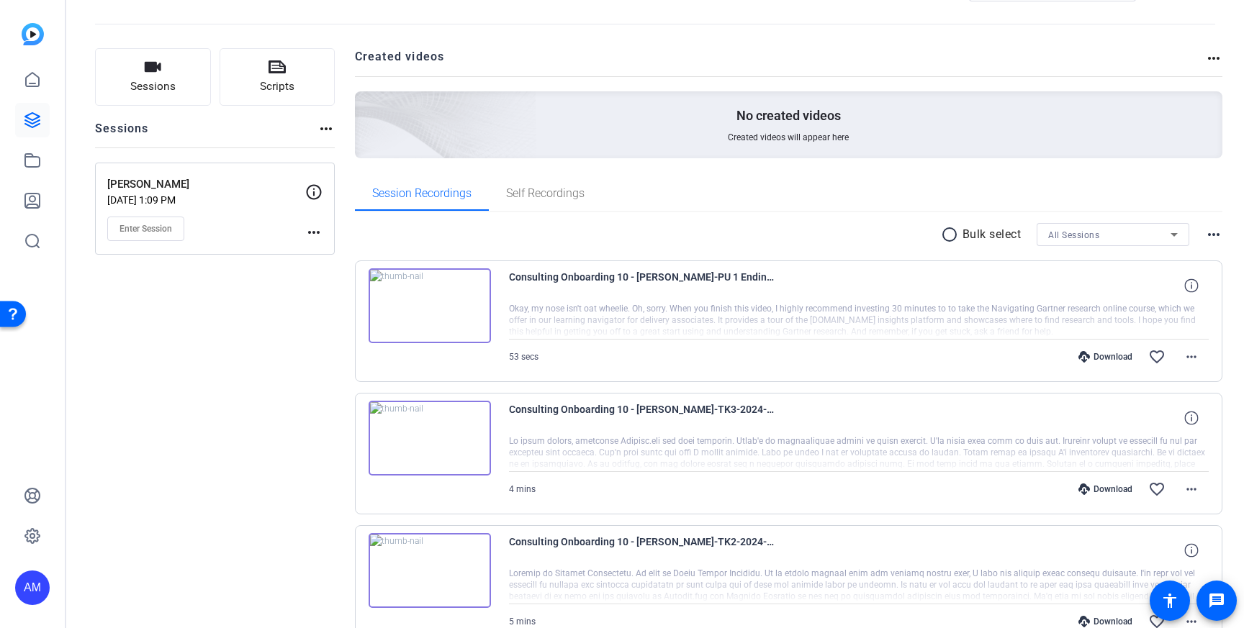
scroll to position [0, 0]
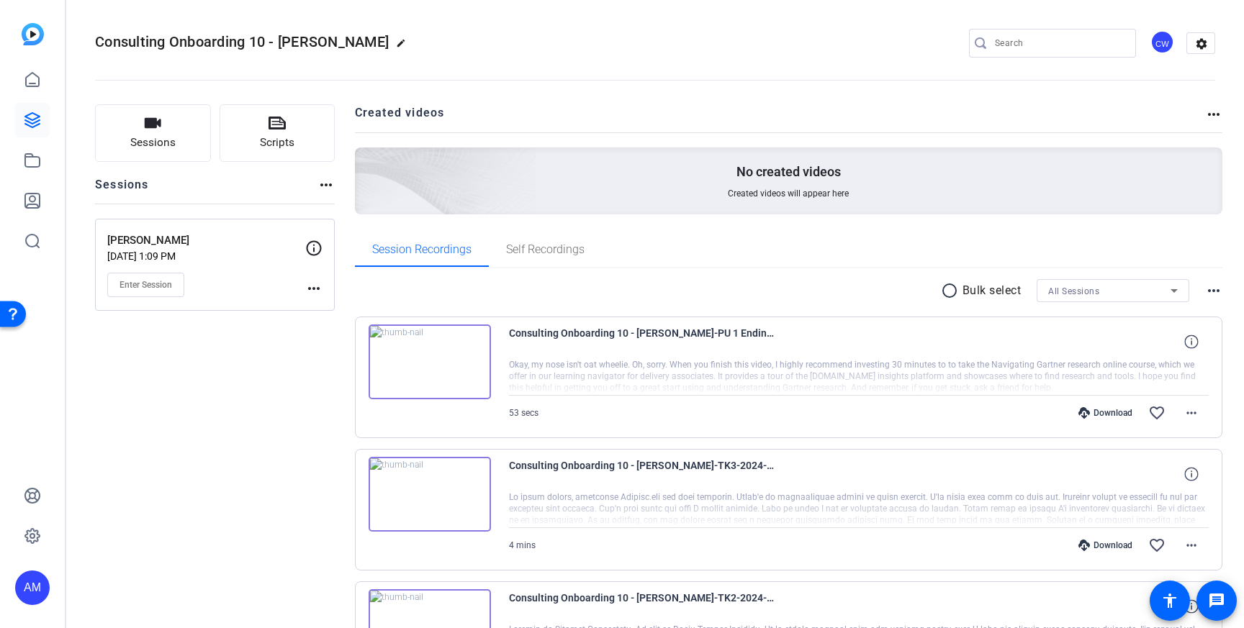
click at [1096, 43] on input "Search" at bounding box center [1060, 43] width 130 height 17
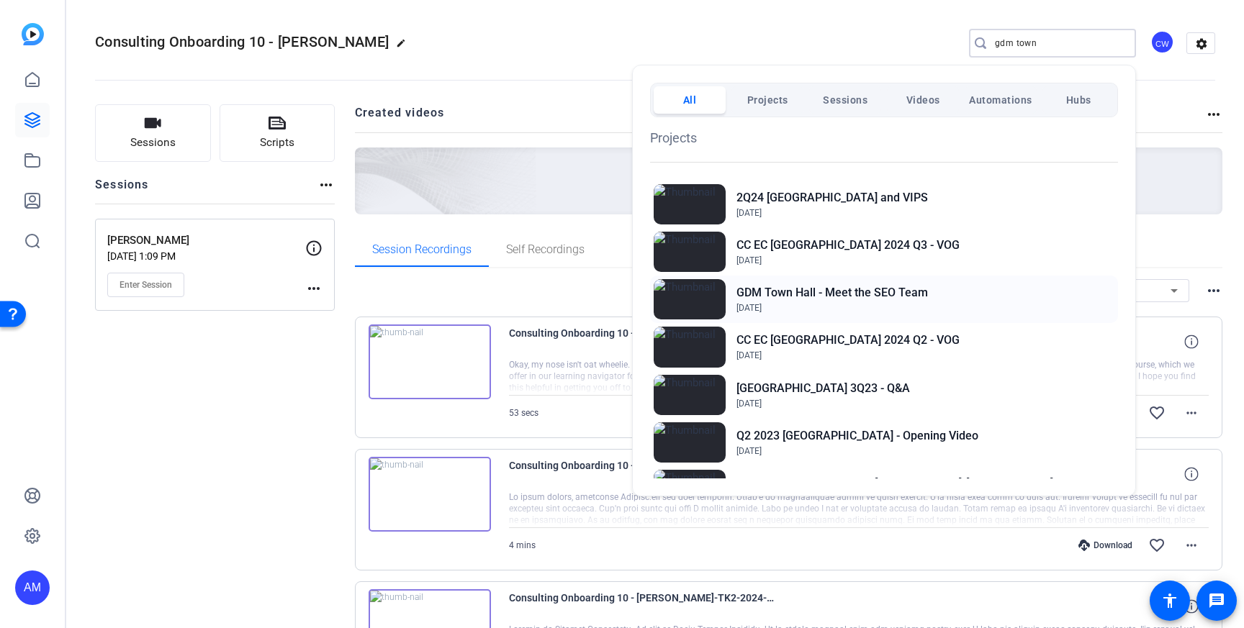
type input "gdm town"
click at [772, 299] on h2 "GDM Town Hall - Meet the SEO Team" at bounding box center [831, 292] width 191 height 17
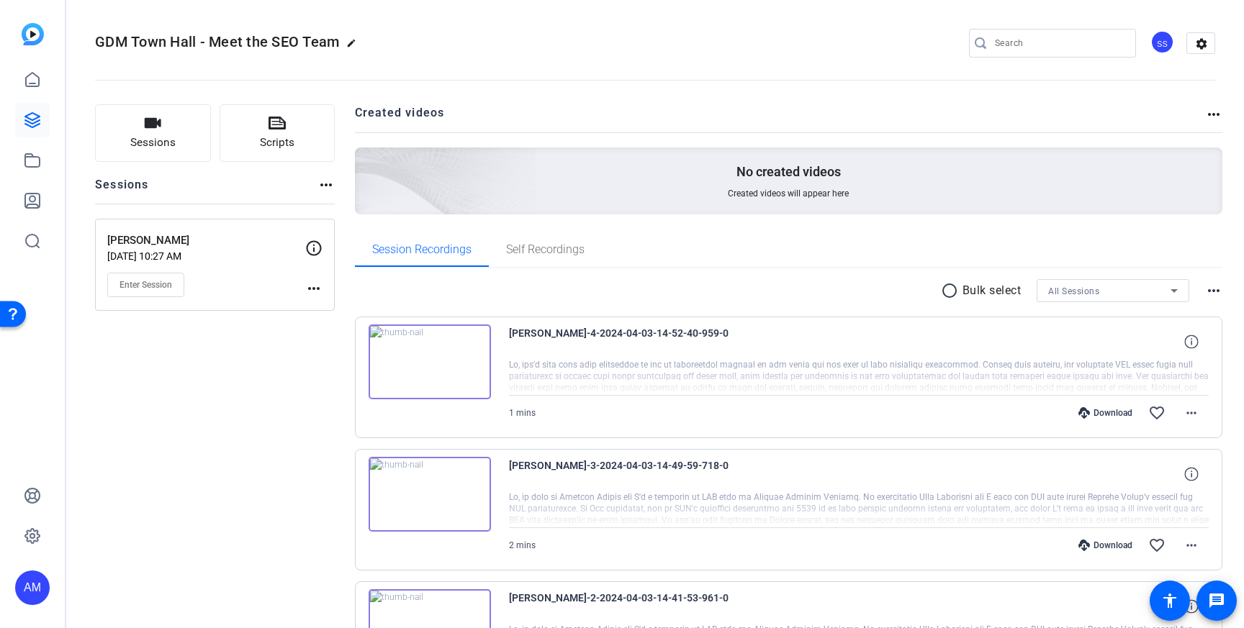
click at [1113, 418] on div "Download" at bounding box center [1105, 413] width 68 height 12
